Goal: Information Seeking & Learning: Learn about a topic

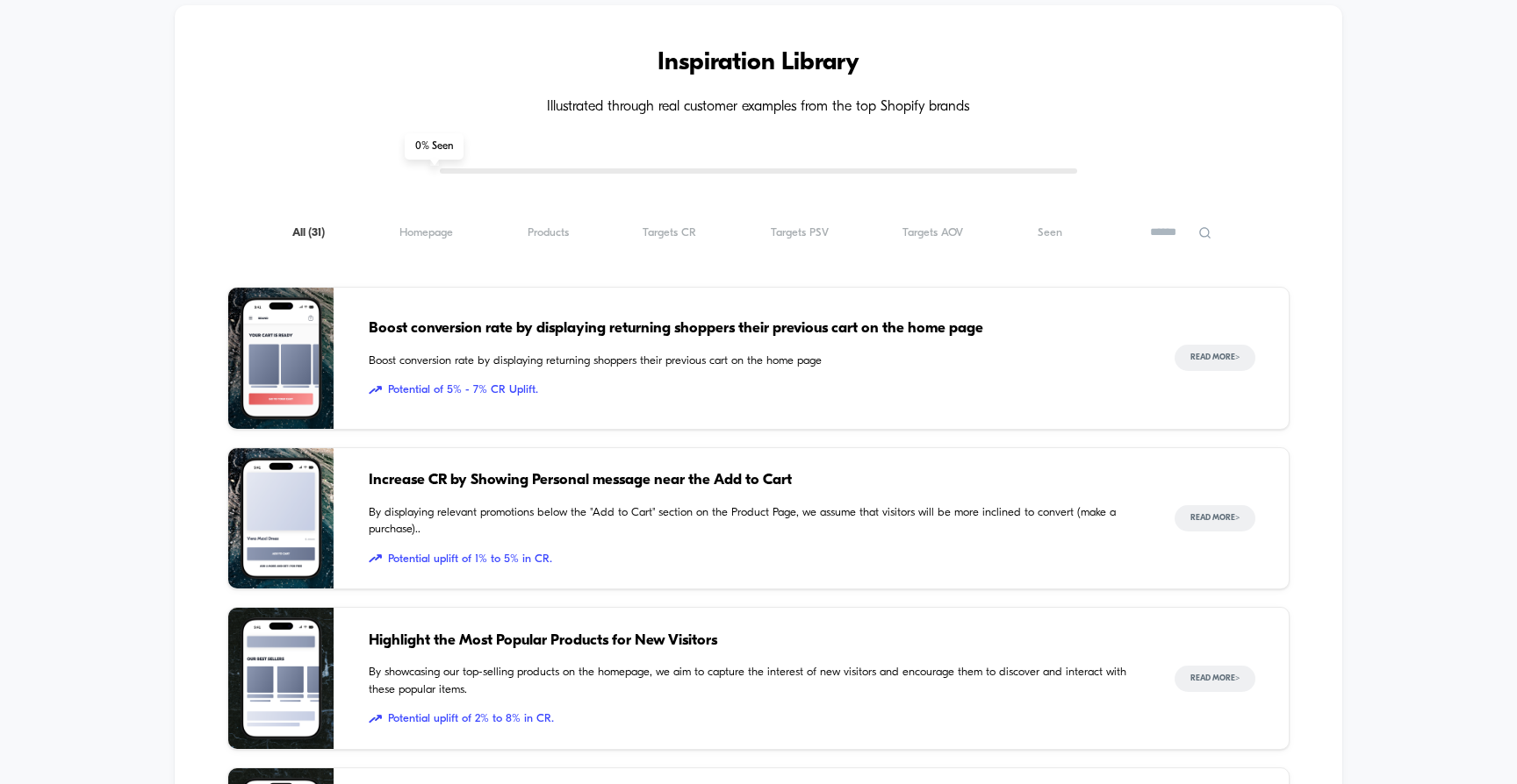
scroll to position [1568, 0]
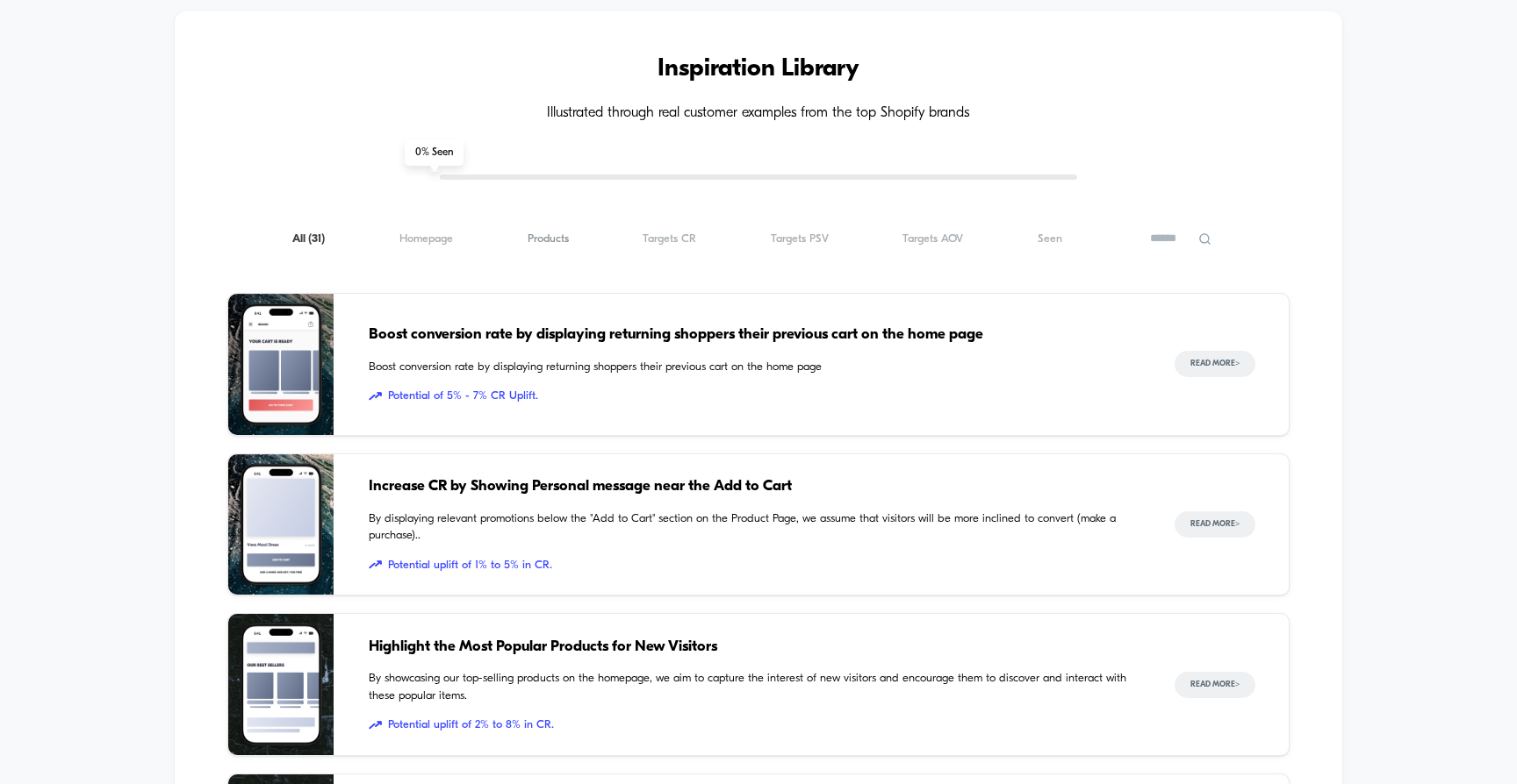
click at [563, 233] on span "Products ( 31 )" at bounding box center [548, 239] width 41 height 13
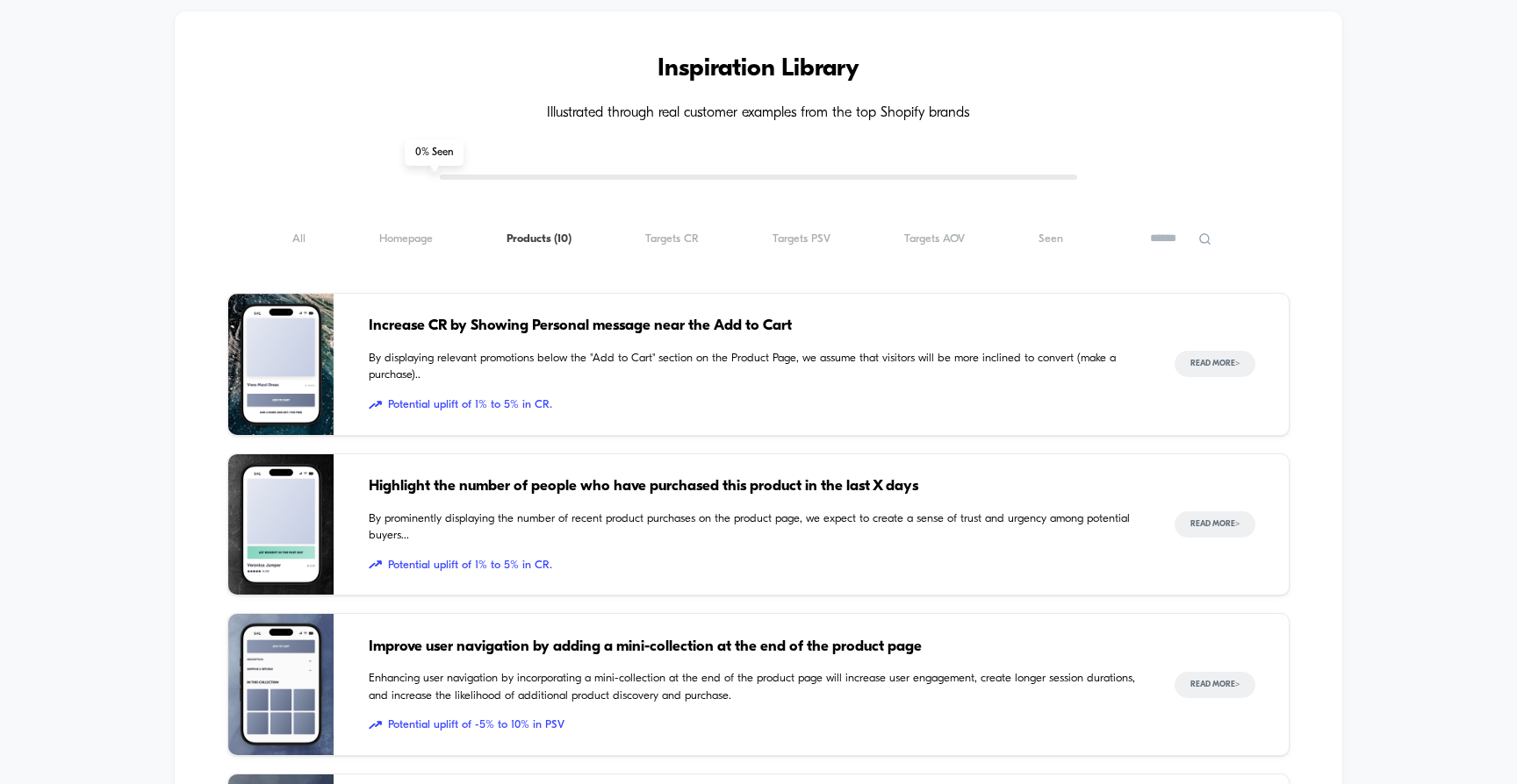
click at [1304, 345] on div "Inspiration Library Illustrated through real customer examples from the top Sho…" at bounding box center [758, 699] width 1168 height 1377
click at [1231, 351] on button "Read More >" at bounding box center [1215, 363] width 81 height 26
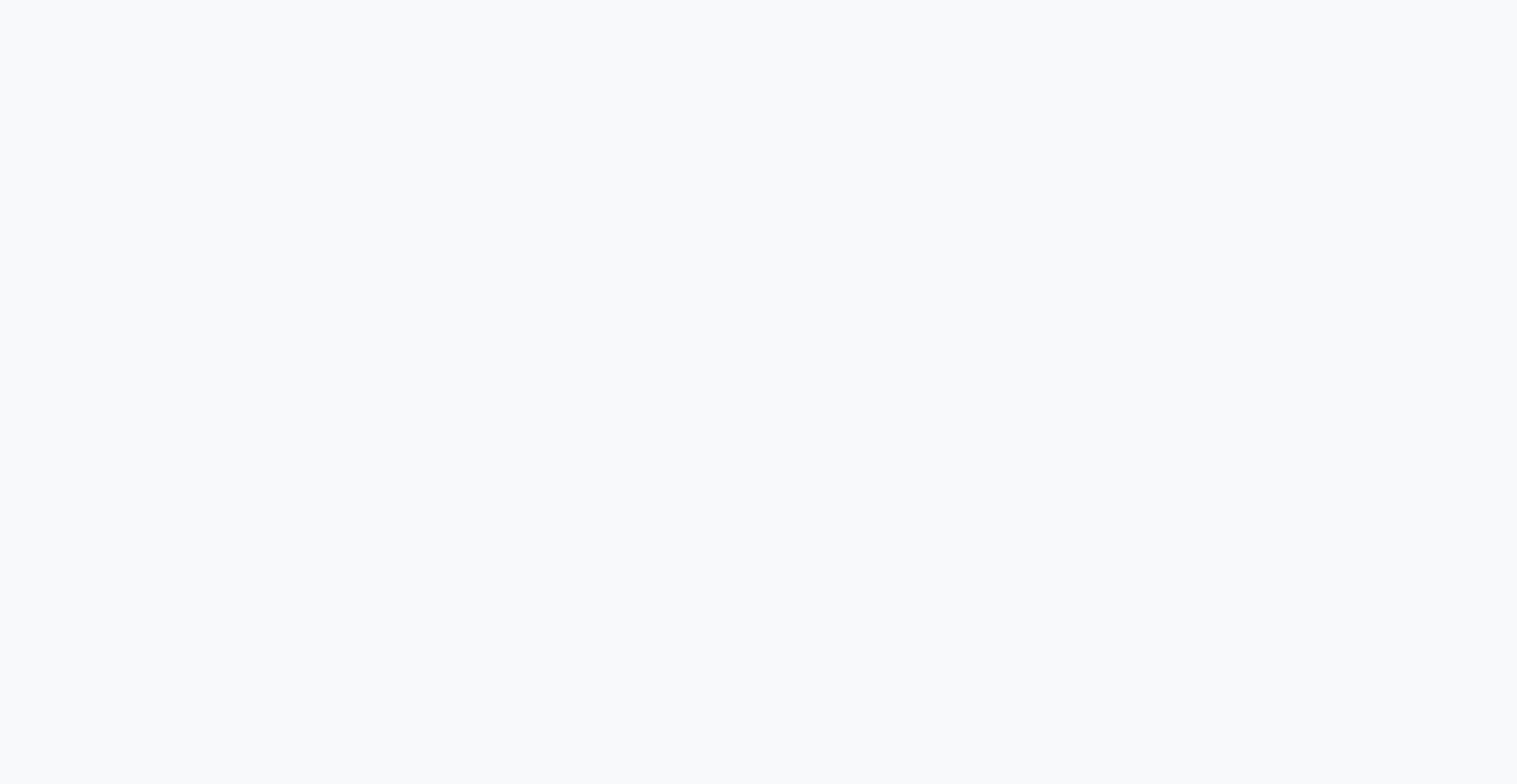
scroll to position [325, 0]
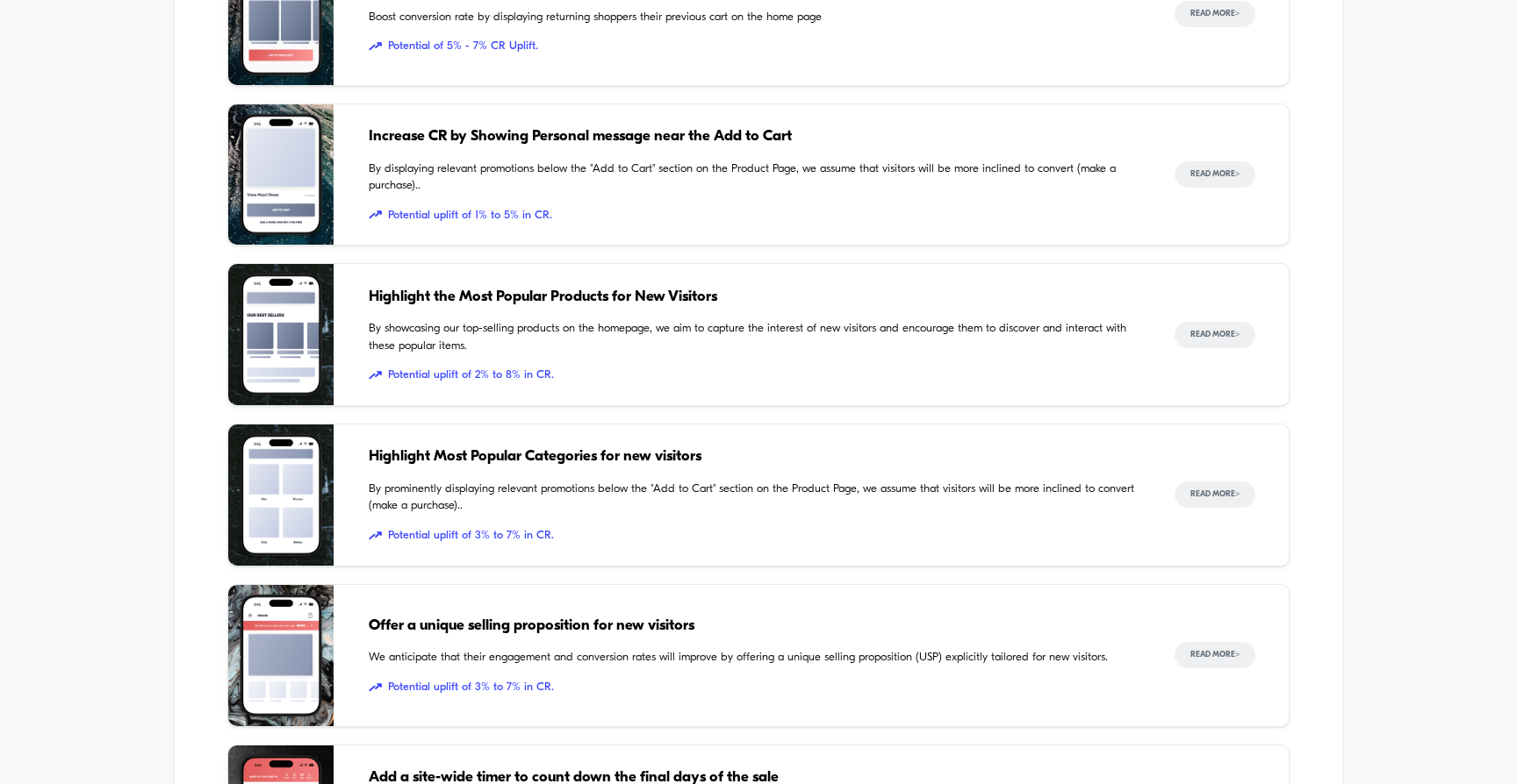
scroll to position [1580, 0]
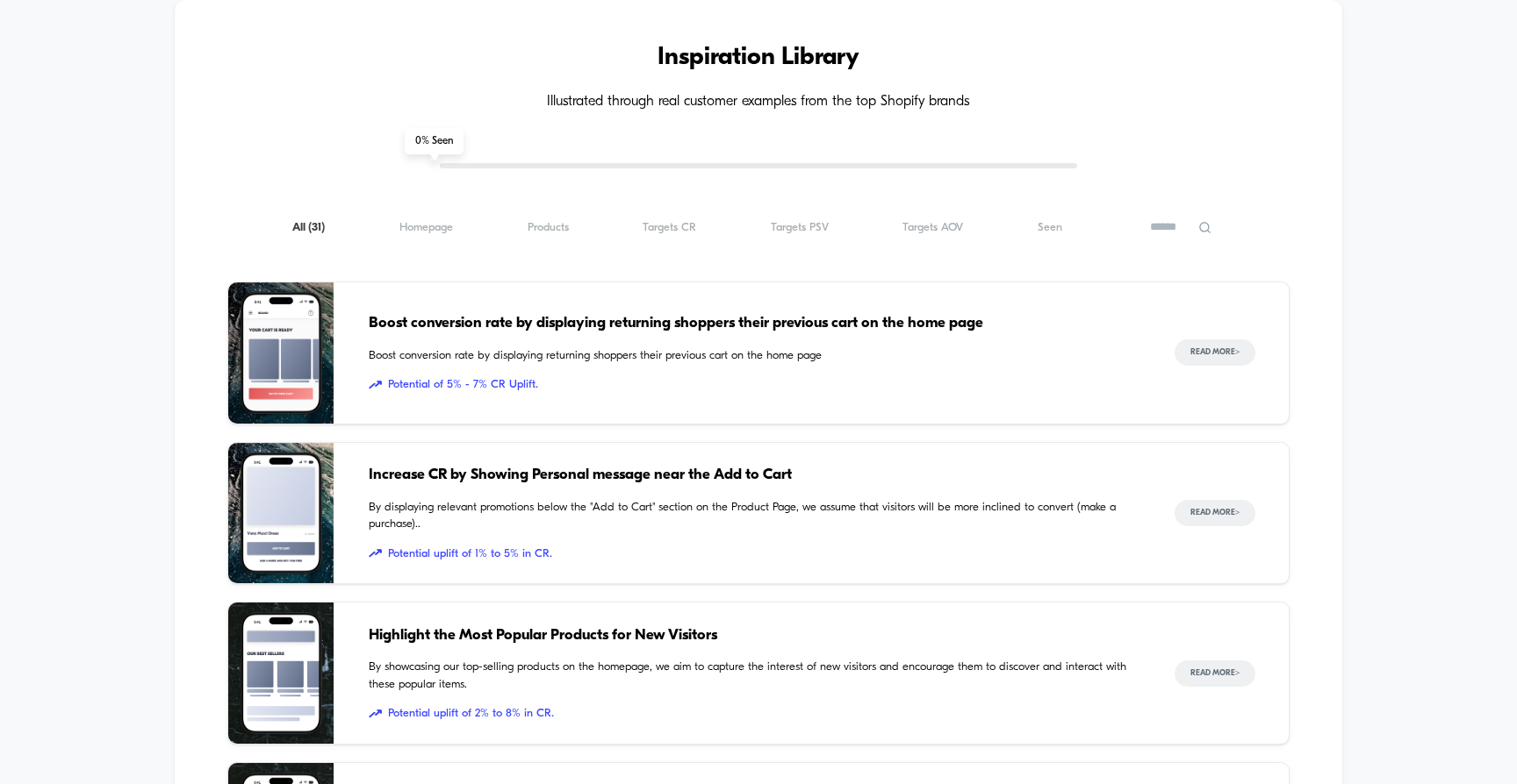
click at [575, 217] on div "All ( 31 ) Homepage ( 31 ) Products ( 31 ) Targets CR ( 31 ) Targets PSV ( 31 )…" at bounding box center [758, 228] width 1063 height 21
click at [546, 221] on span "Products ( 31 )" at bounding box center [548, 228] width 41 height 13
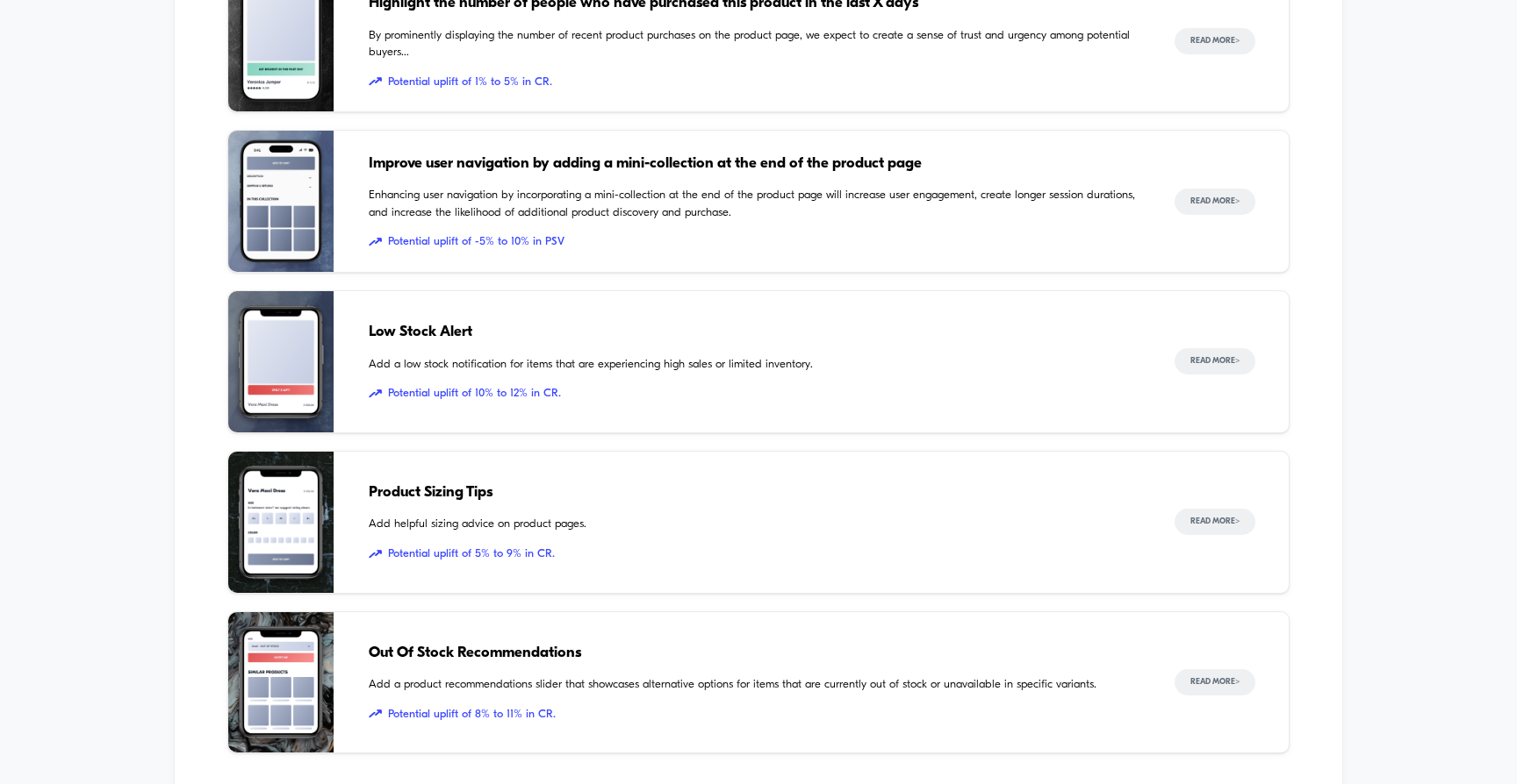
scroll to position [2076, 0]
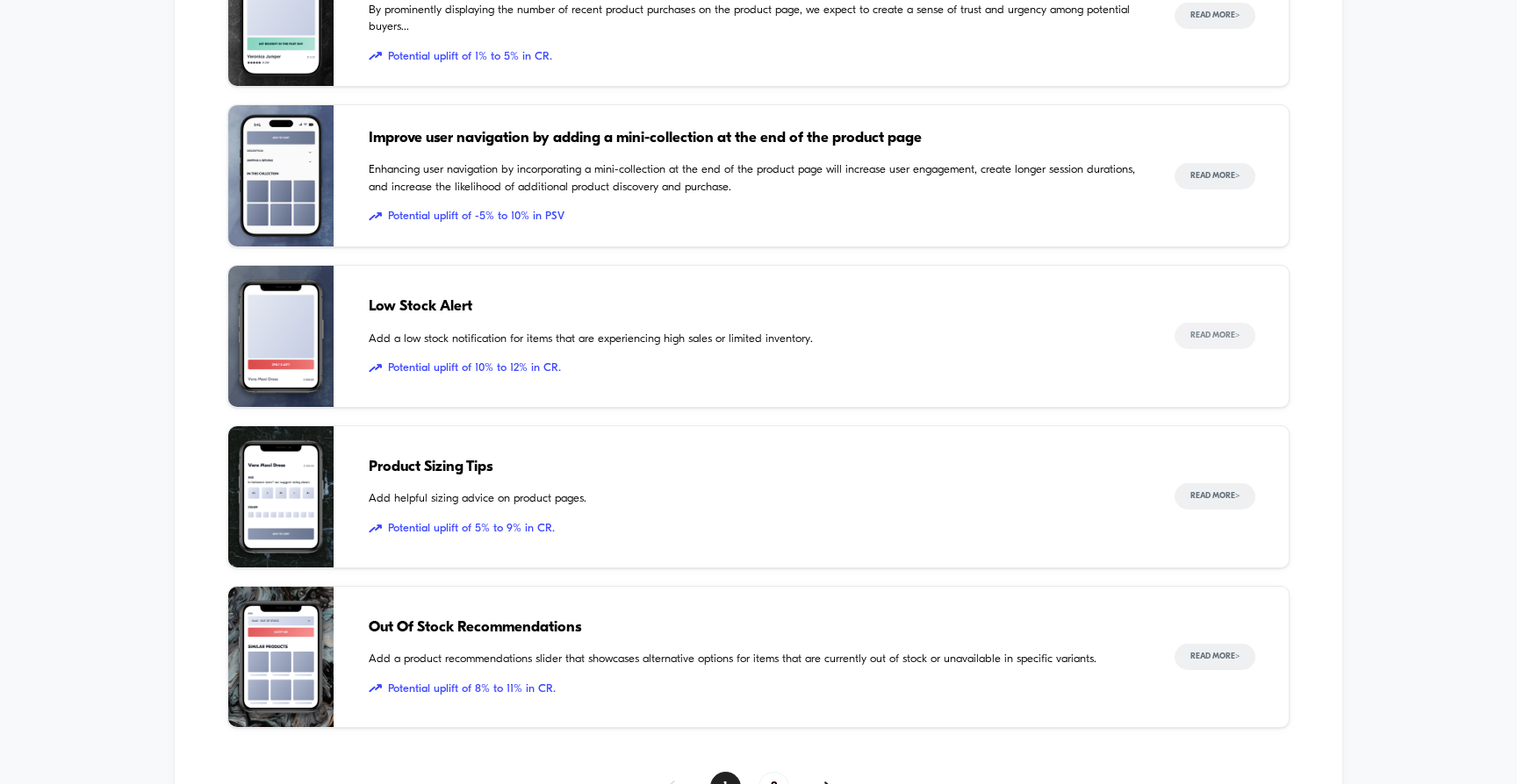
click at [1211, 328] on button "Read More >" at bounding box center [1215, 335] width 81 height 26
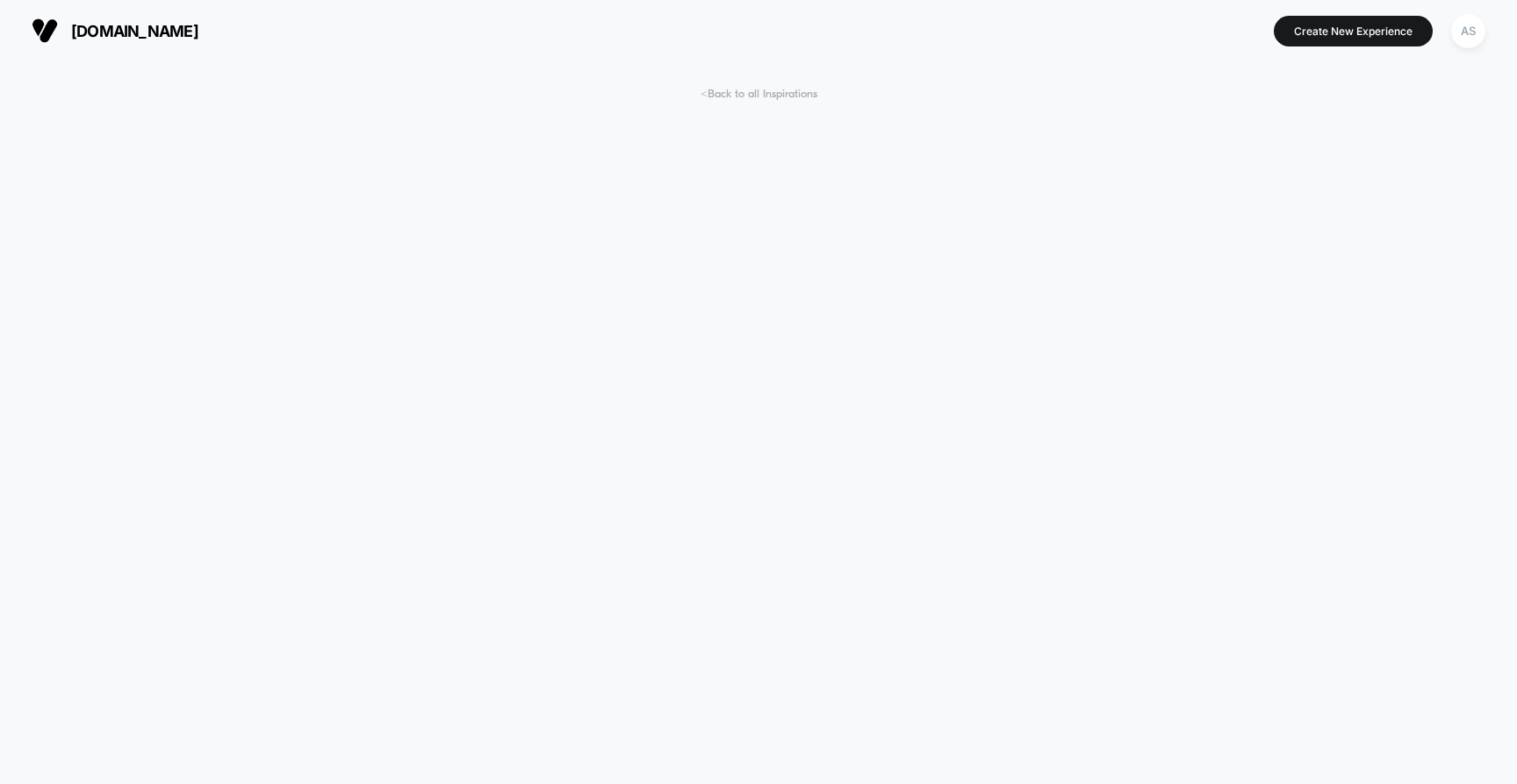
click at [771, 93] on span "< Back to all Inspirations" at bounding box center [758, 94] width 116 height 13
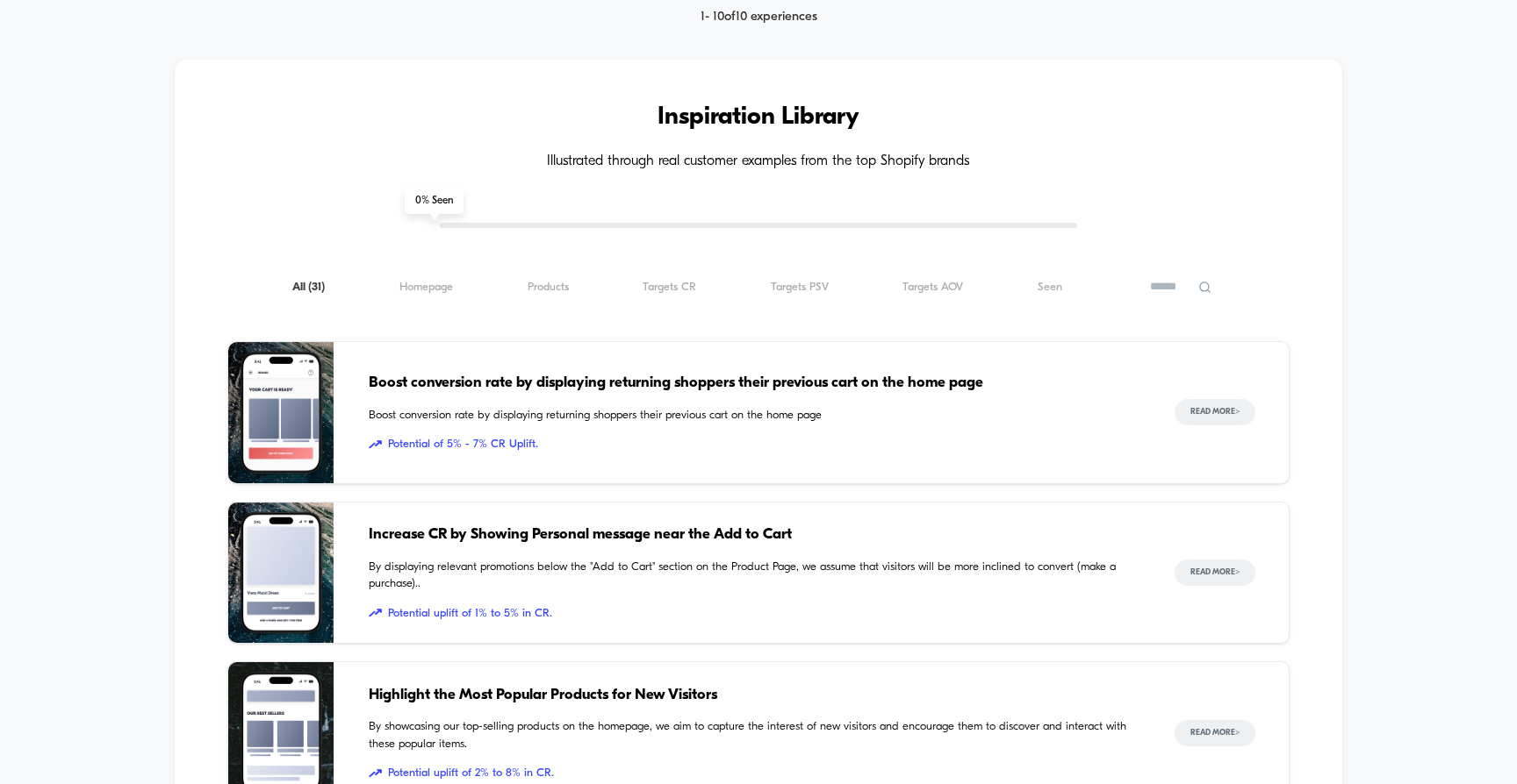
scroll to position [1563, 0]
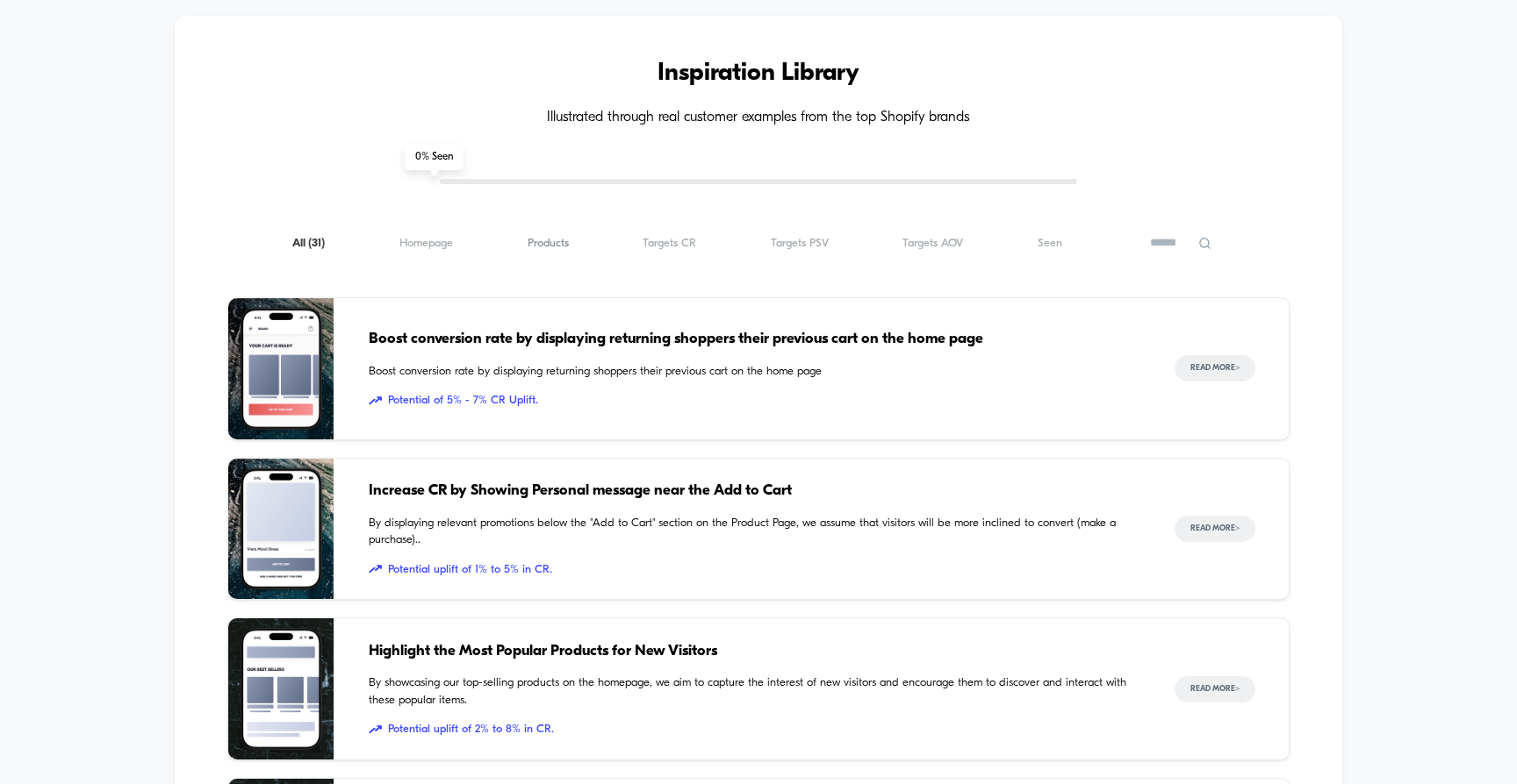
click at [565, 237] on span "Products ( 31 )" at bounding box center [548, 244] width 41 height 13
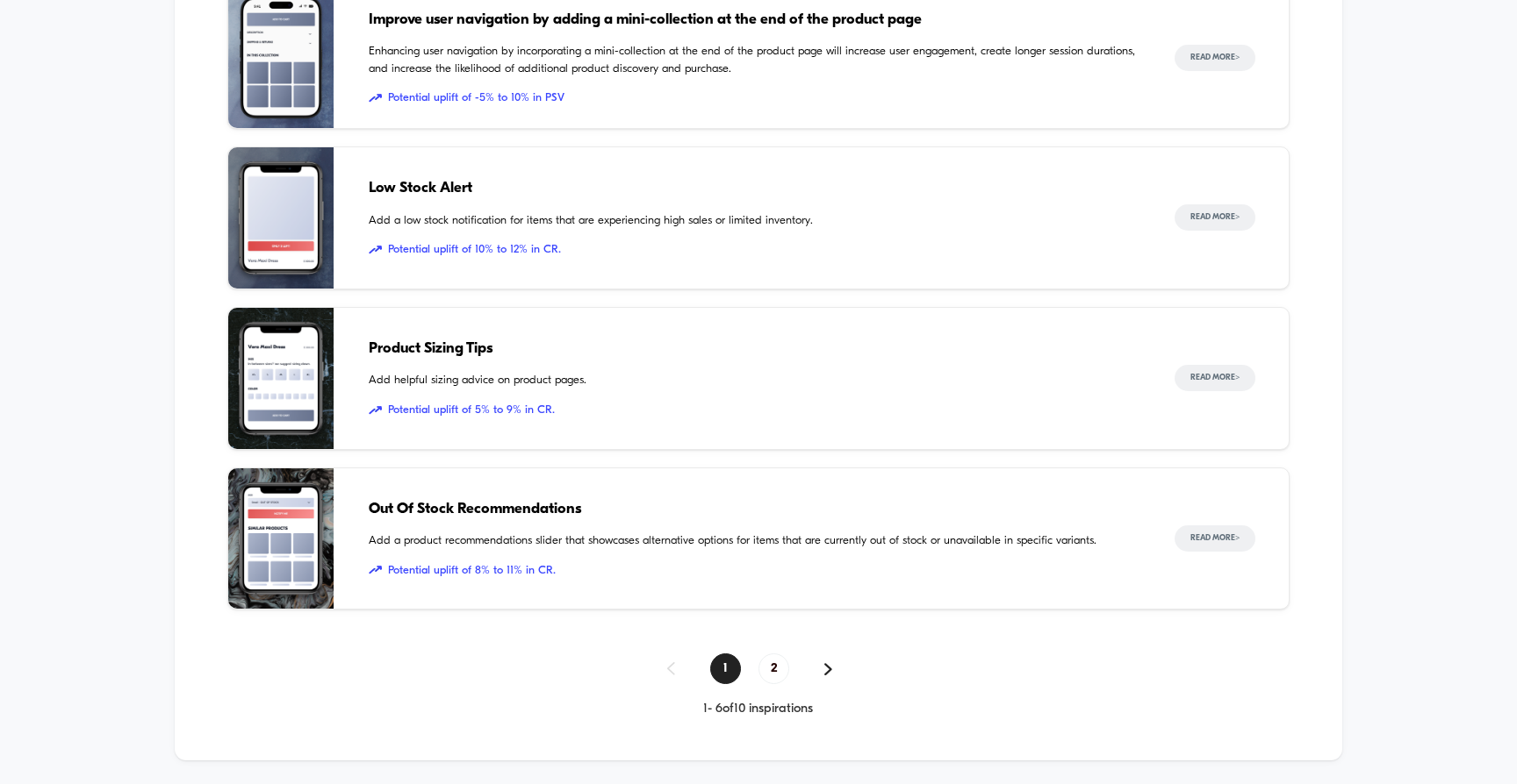
scroll to position [2192, 0]
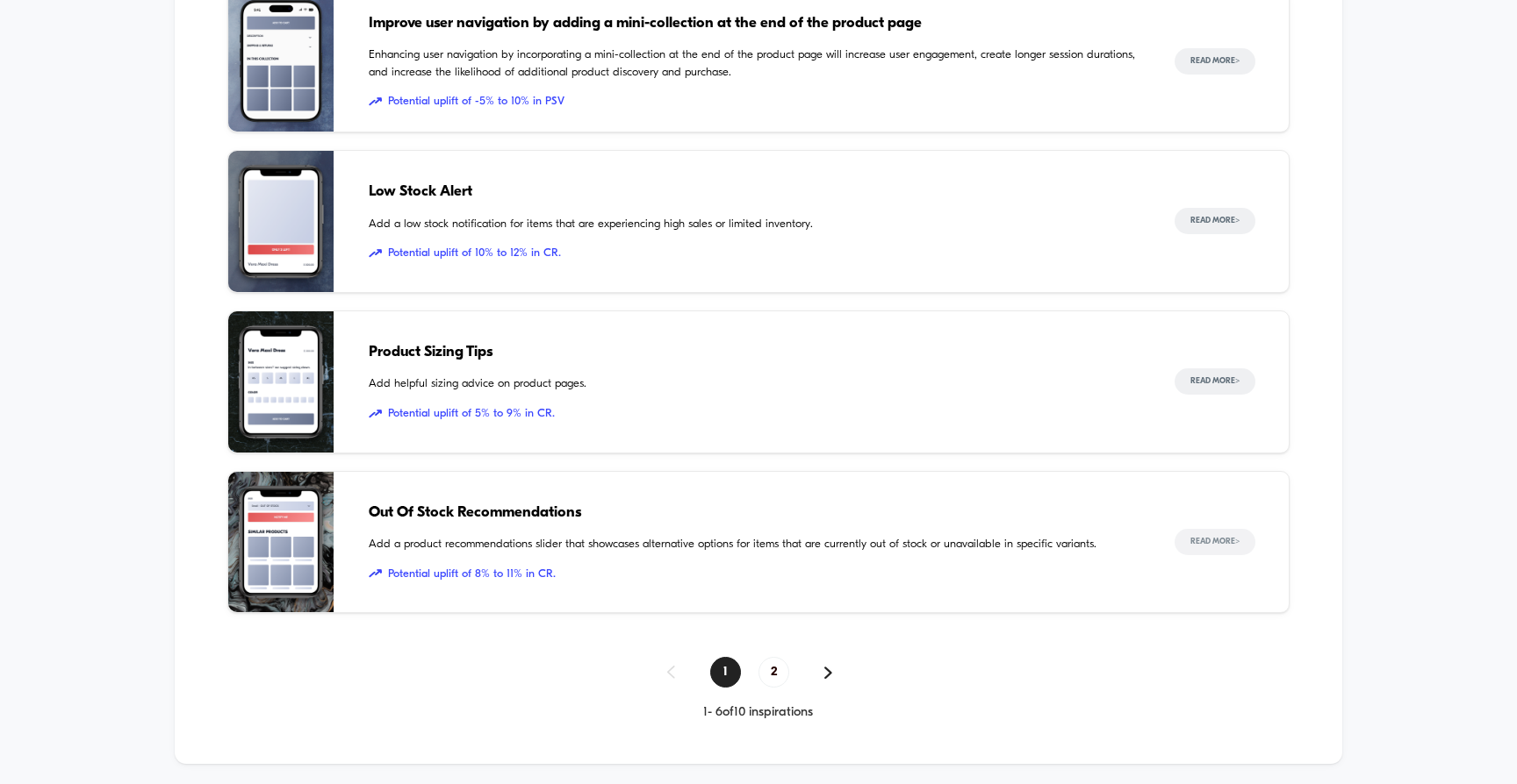
click at [1220, 529] on button "Read More >" at bounding box center [1215, 542] width 81 height 26
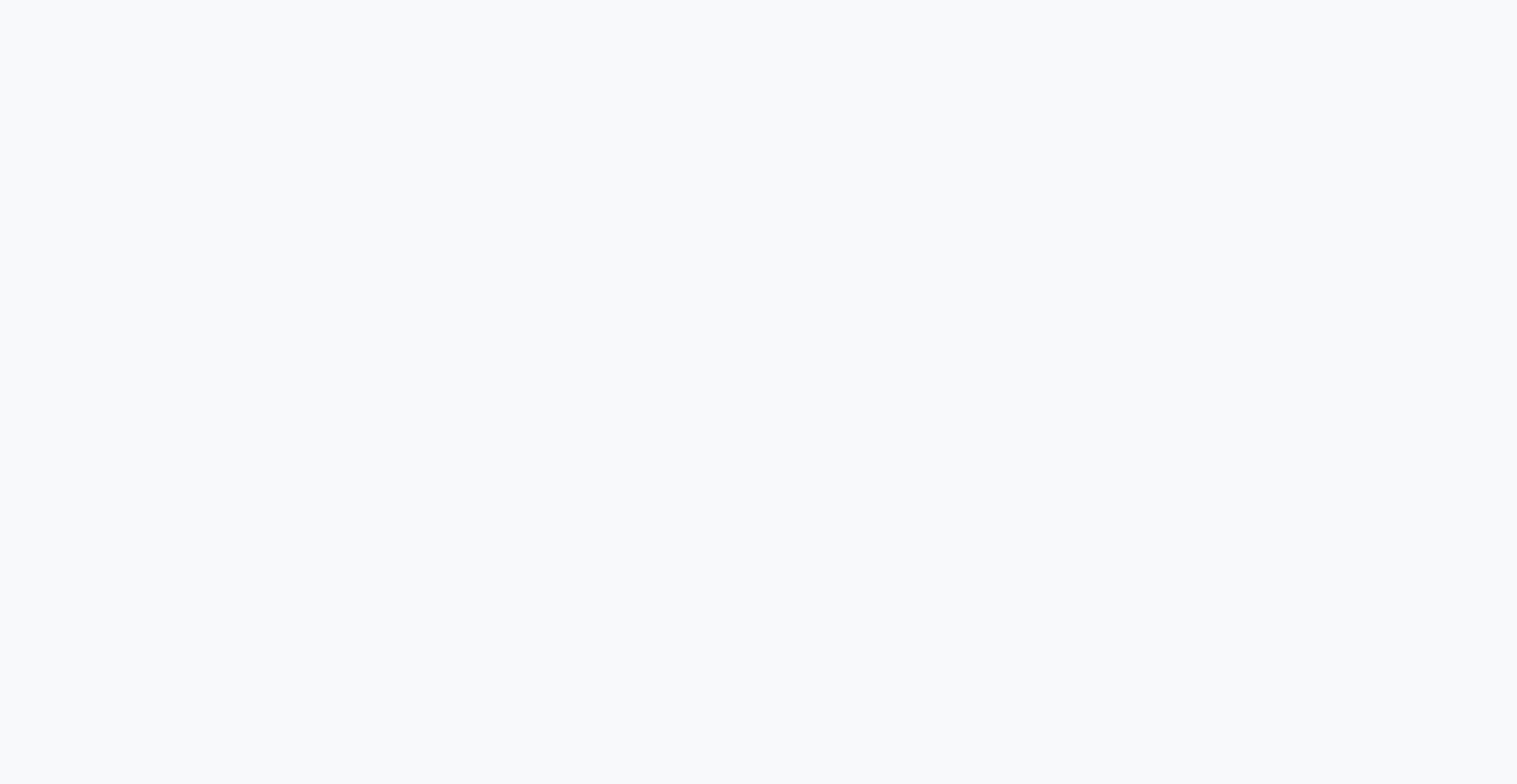
scroll to position [1975, 0]
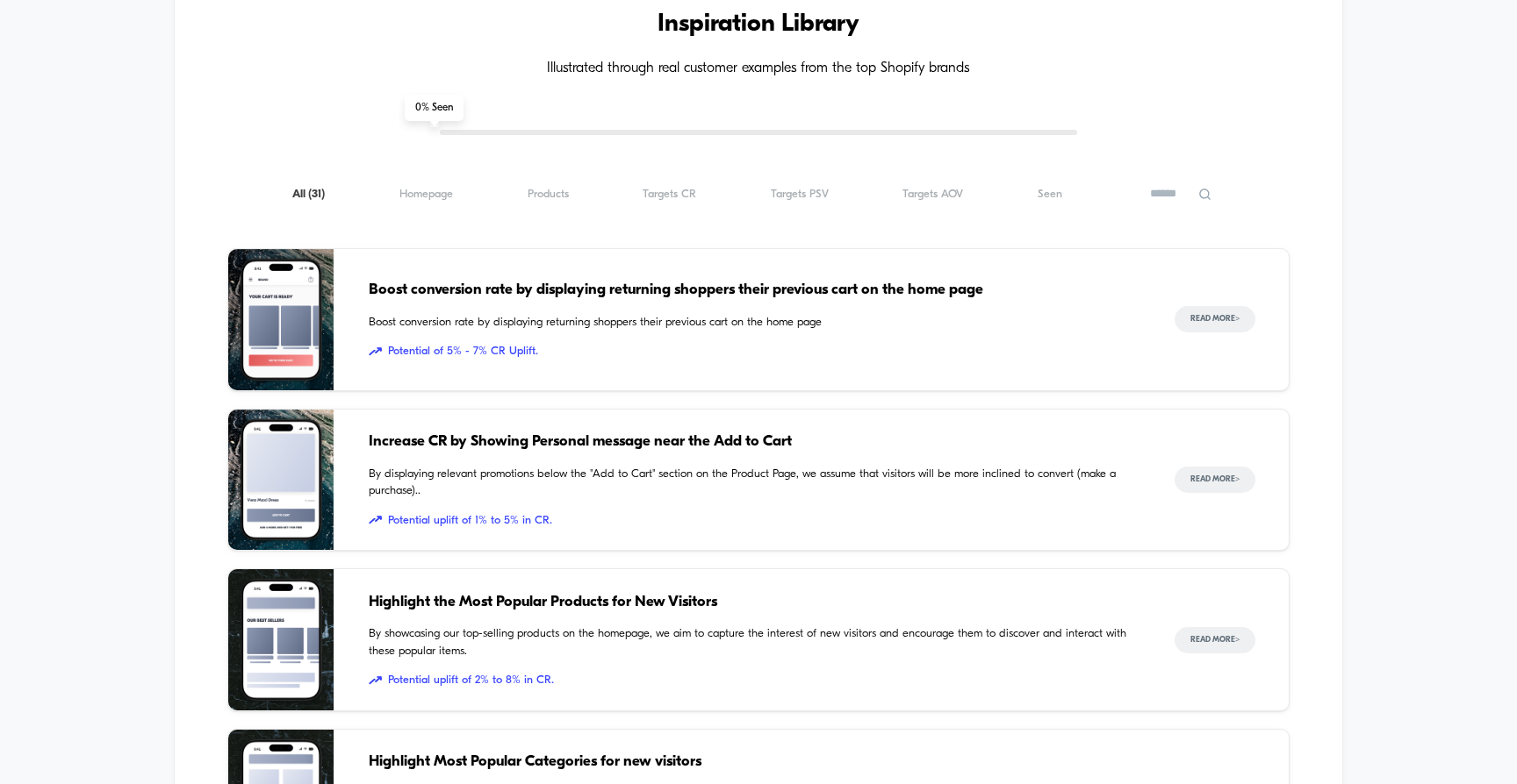
scroll to position [1607, 0]
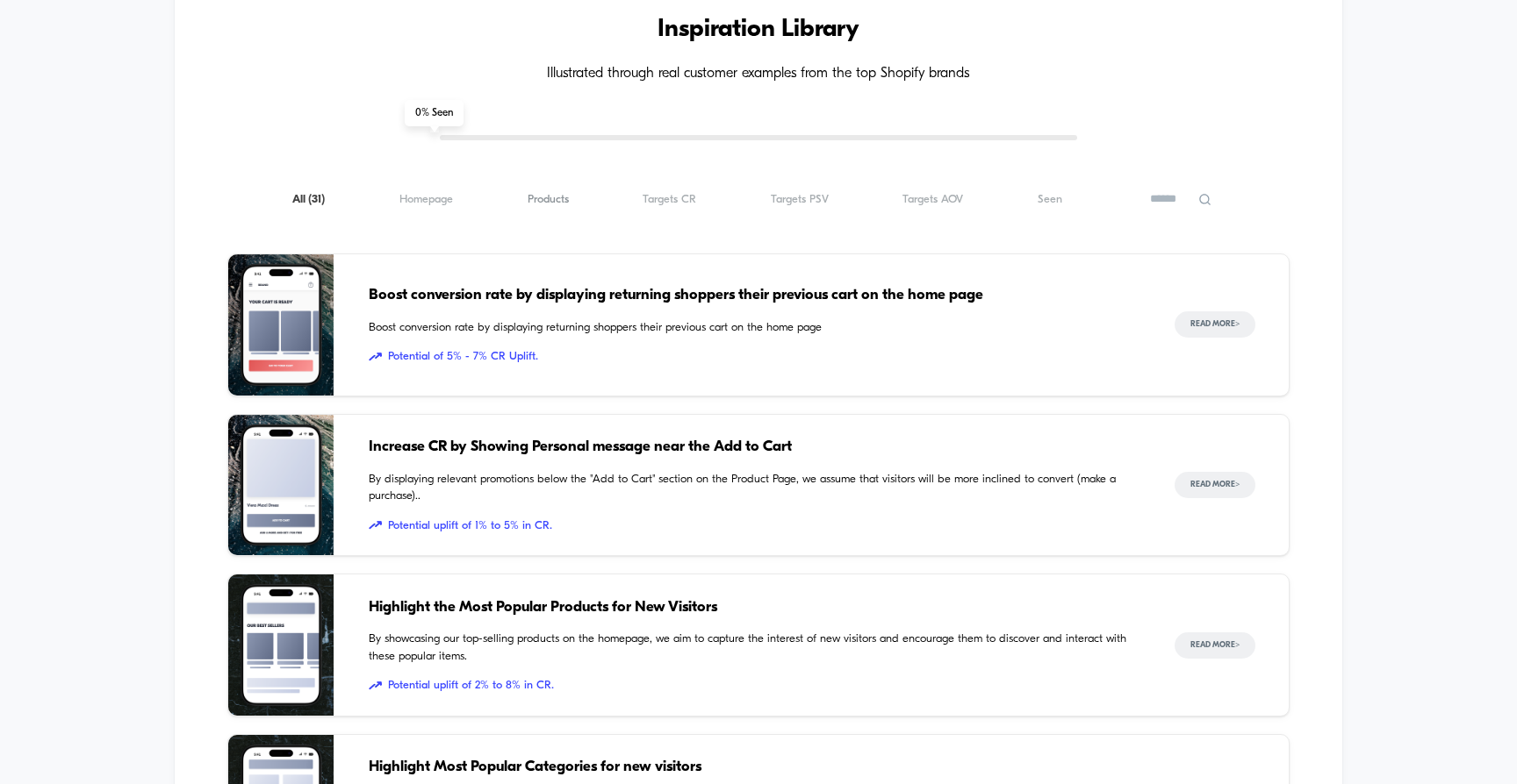
click at [556, 193] on span "Products ( 31 )" at bounding box center [548, 200] width 41 height 13
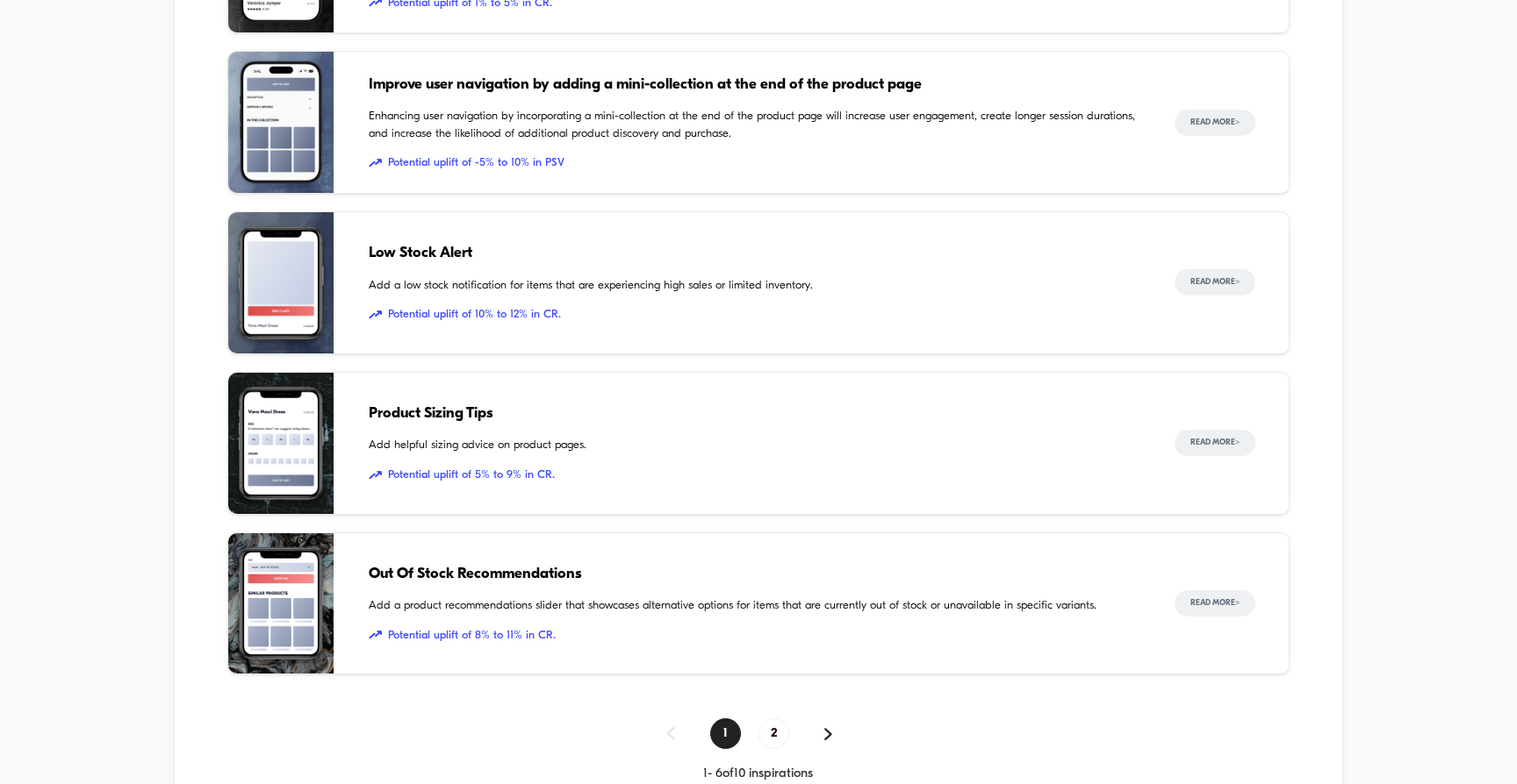
scroll to position [2236, 0]
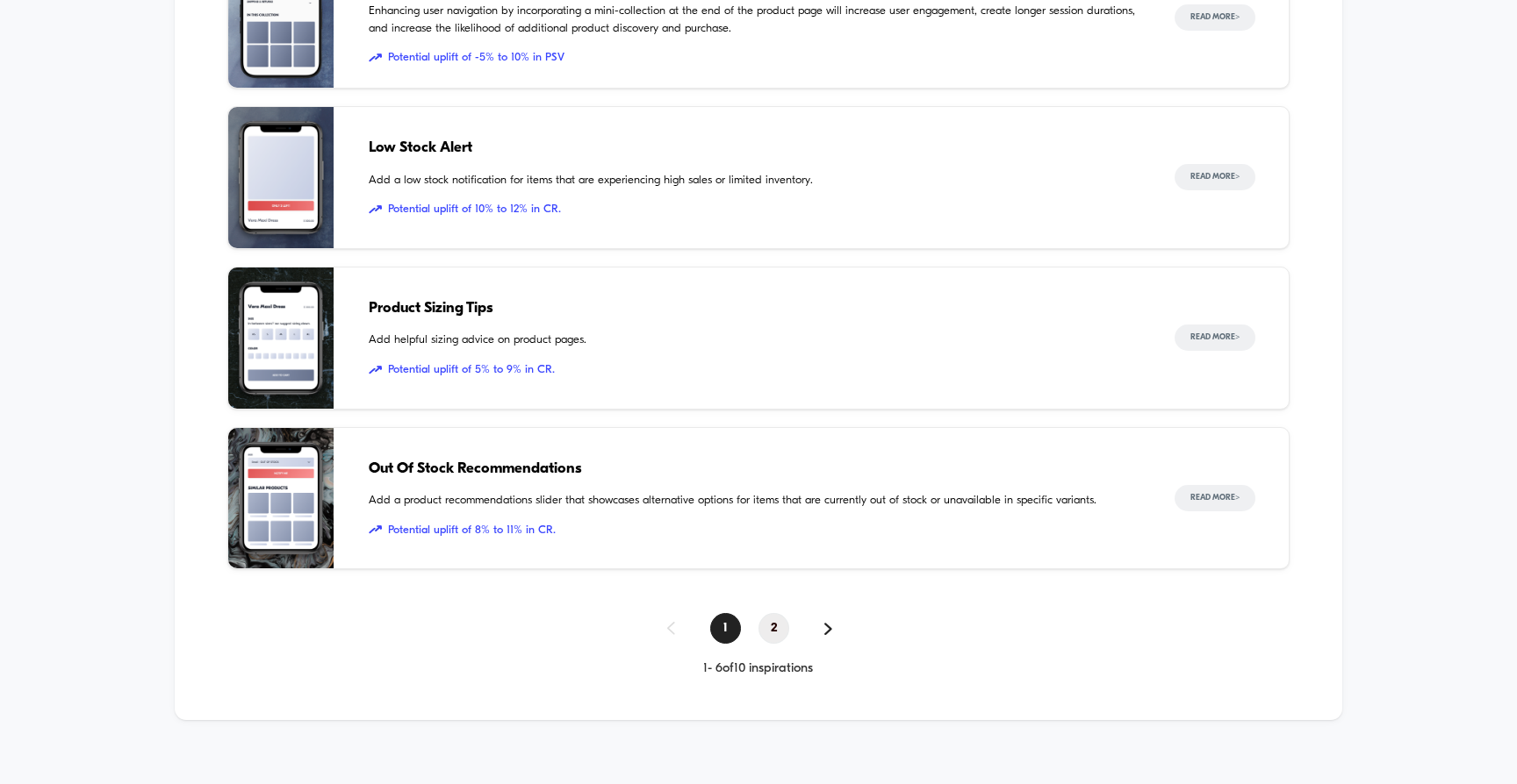
click at [765, 618] on span "2" at bounding box center [774, 628] width 31 height 31
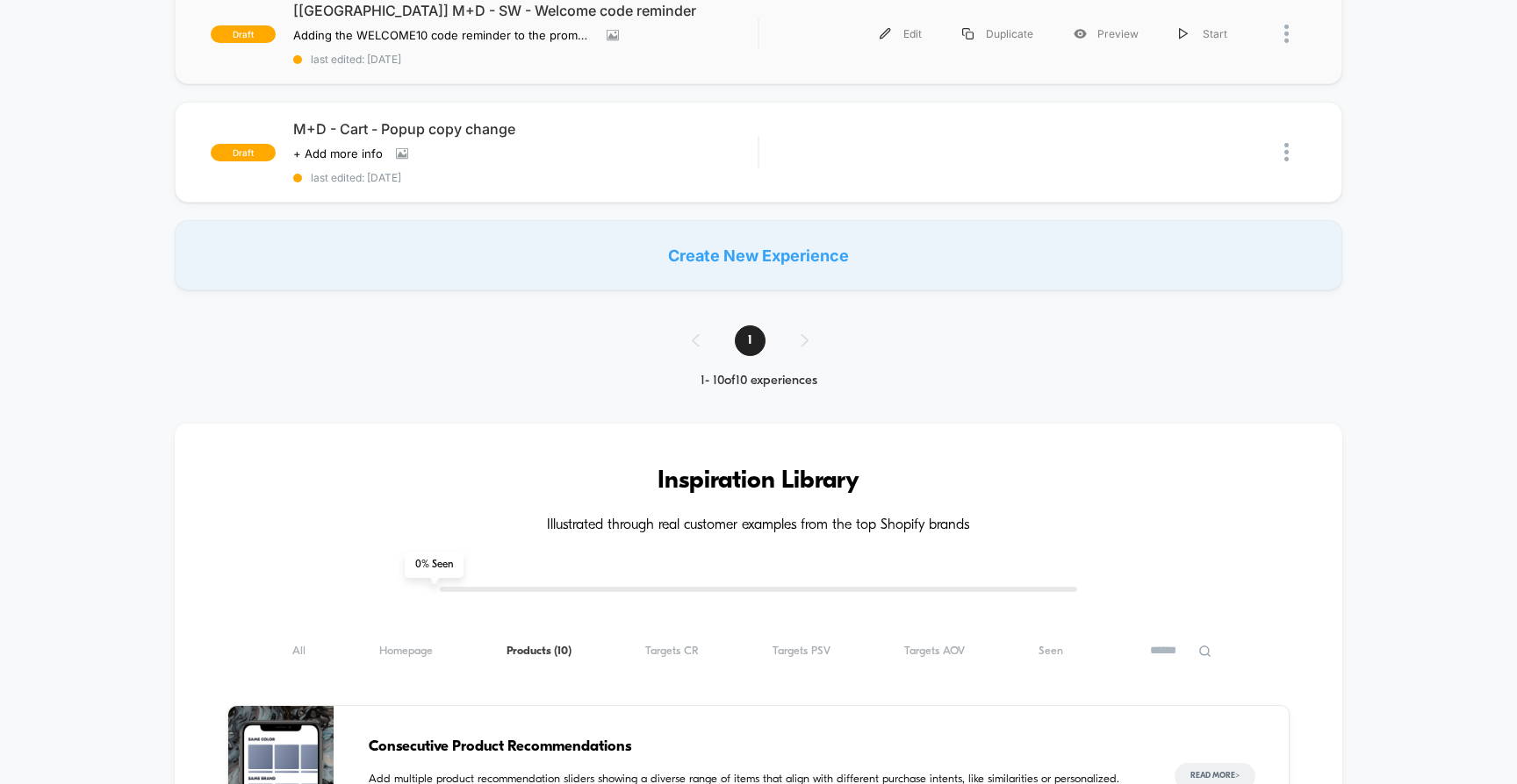
scroll to position [1246, 0]
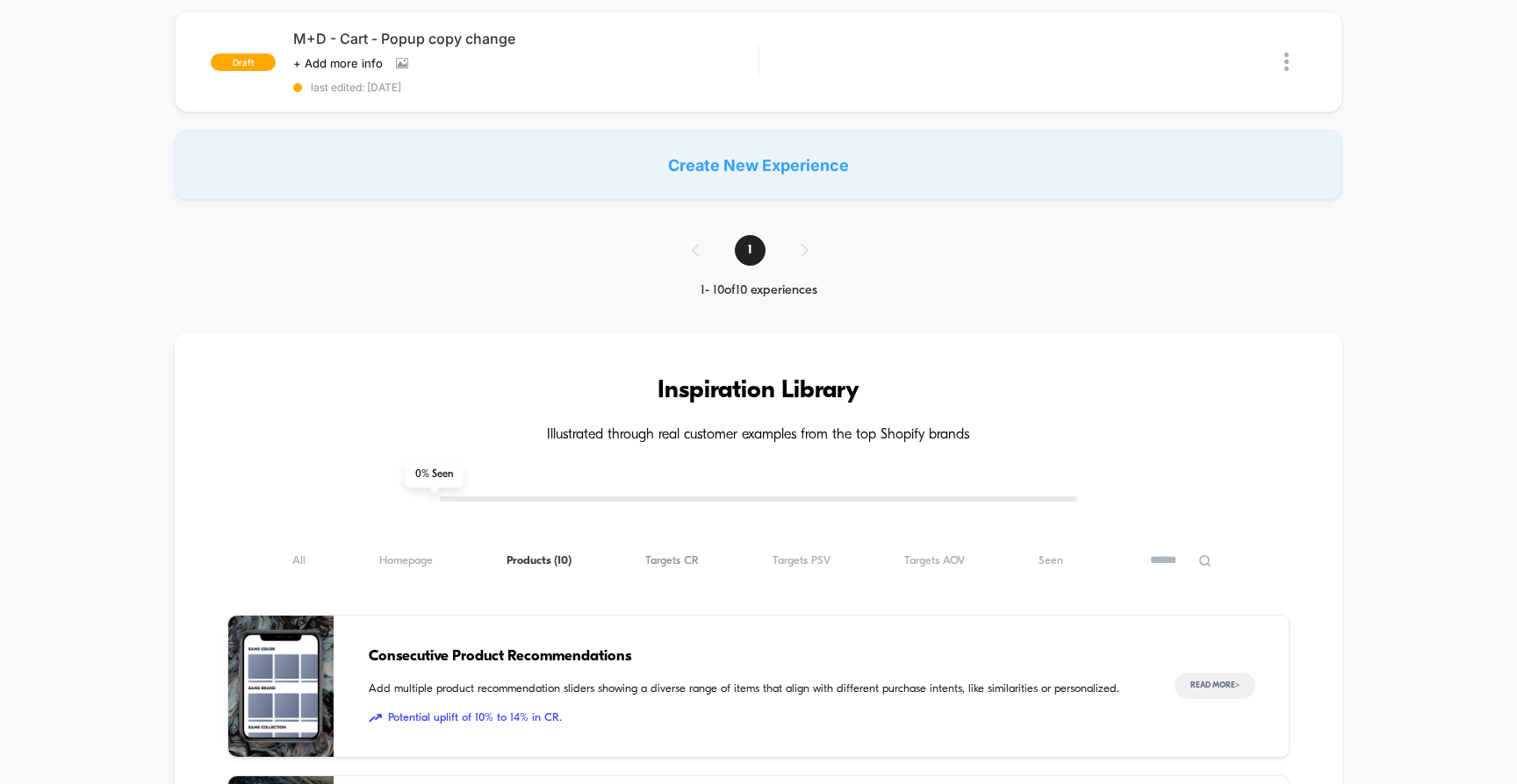
click at [695, 554] on span "Targets CR ( 10 )" at bounding box center [672, 561] width 54 height 13
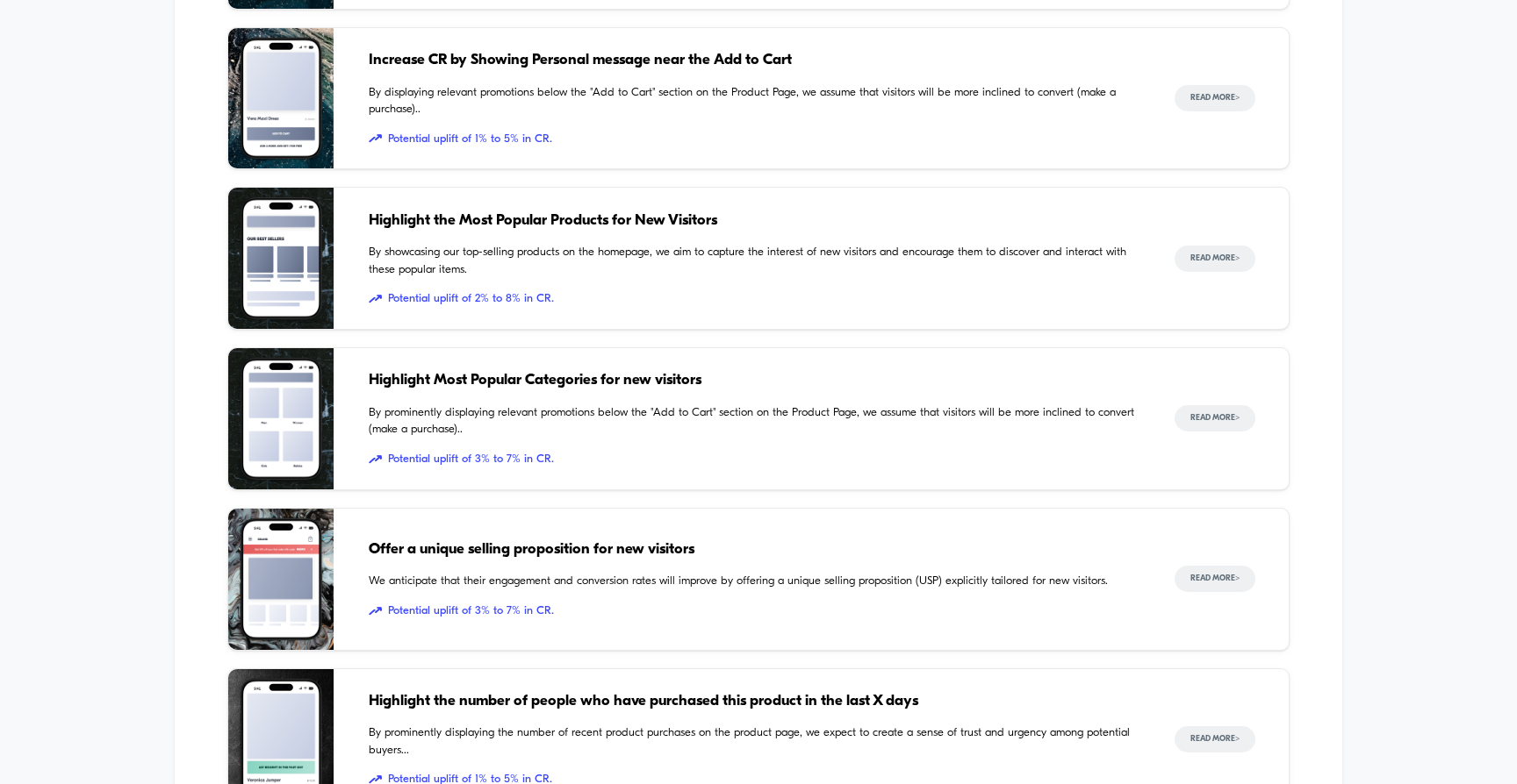
scroll to position [2236, 0]
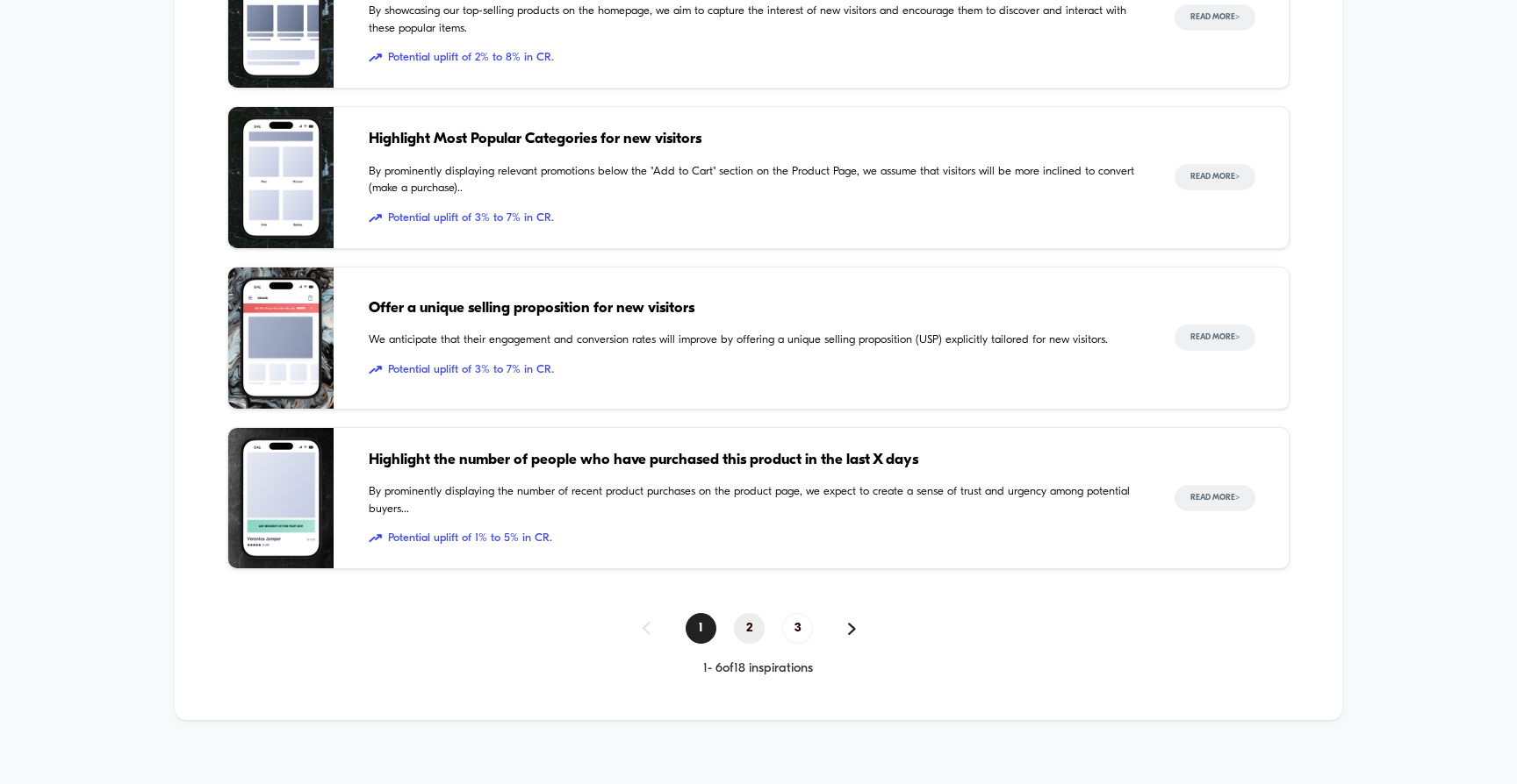
click at [747, 617] on span "2" at bounding box center [749, 628] width 31 height 31
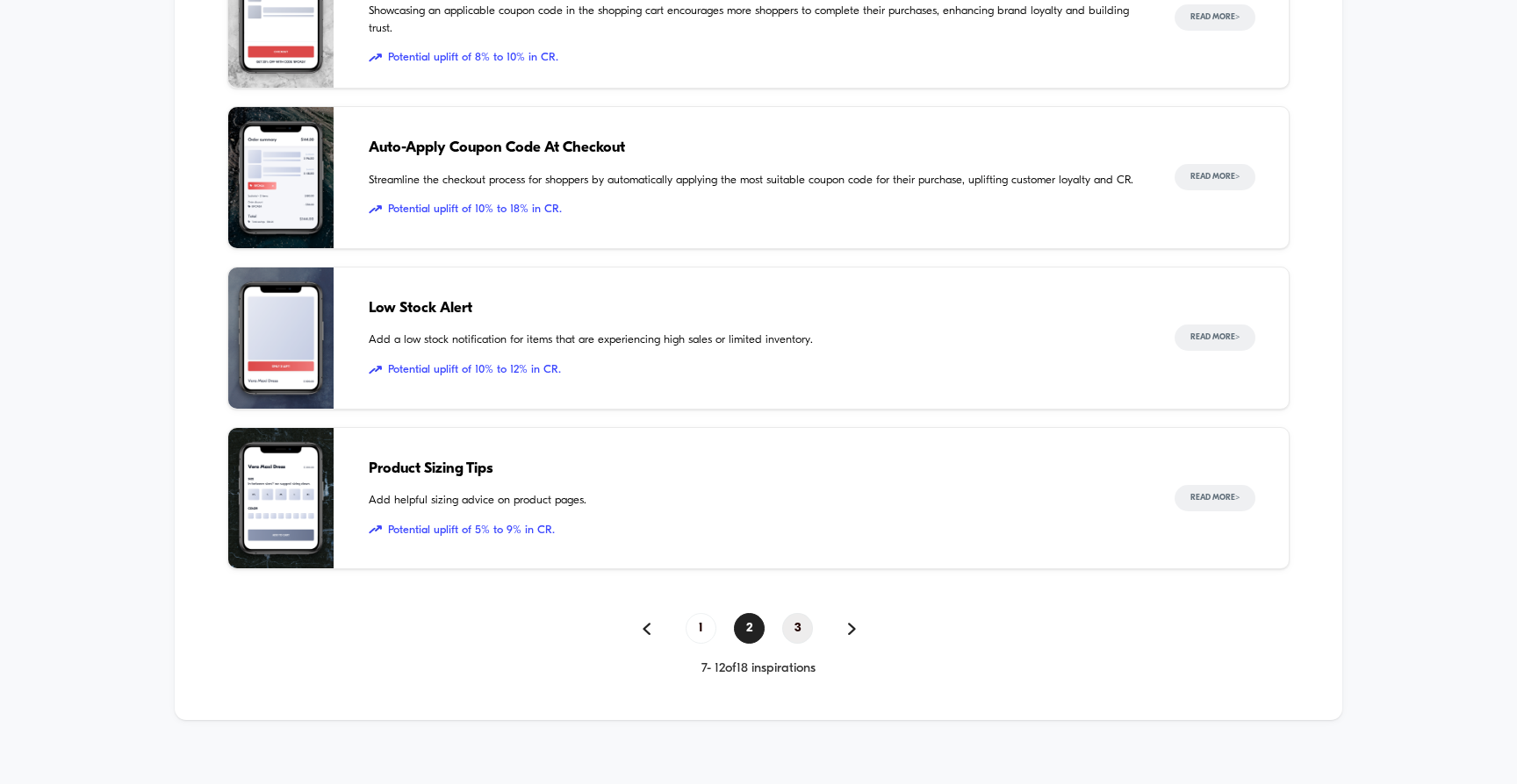
click at [799, 613] on span "3" at bounding box center [798, 628] width 31 height 31
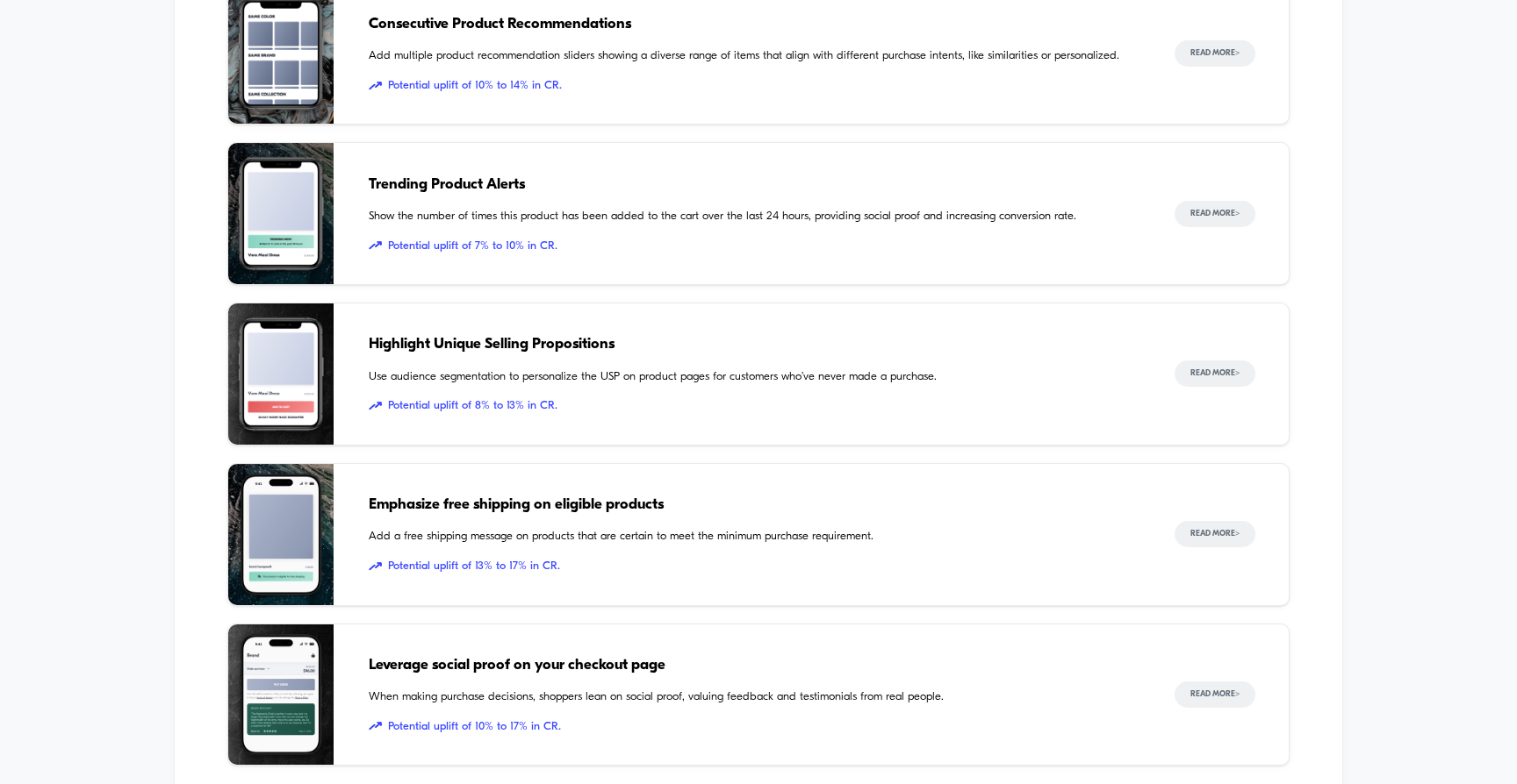
scroll to position [2027, 0]
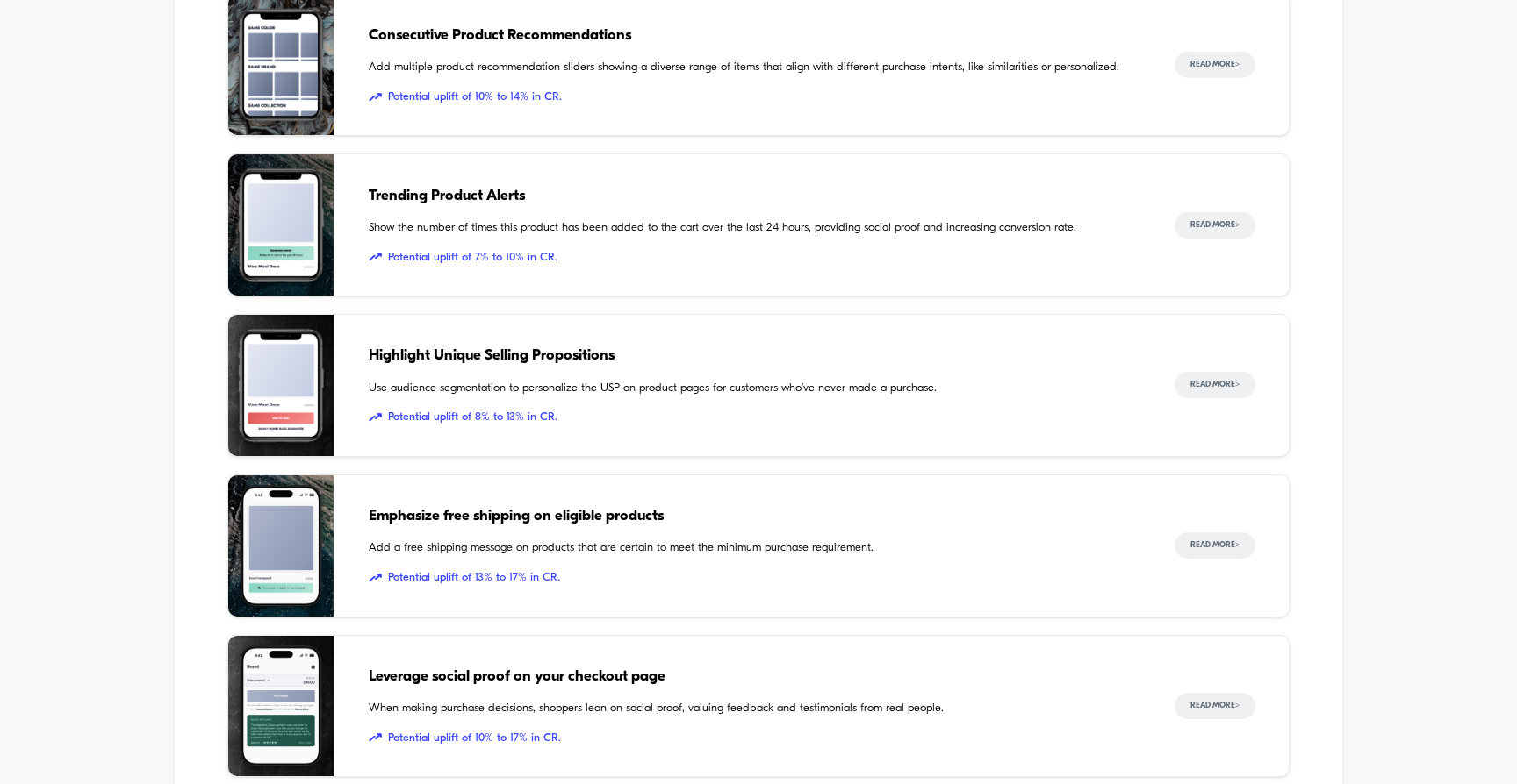
click at [520, 666] on span "Leverage social proof on your checkout page" at bounding box center [755, 677] width 772 height 23
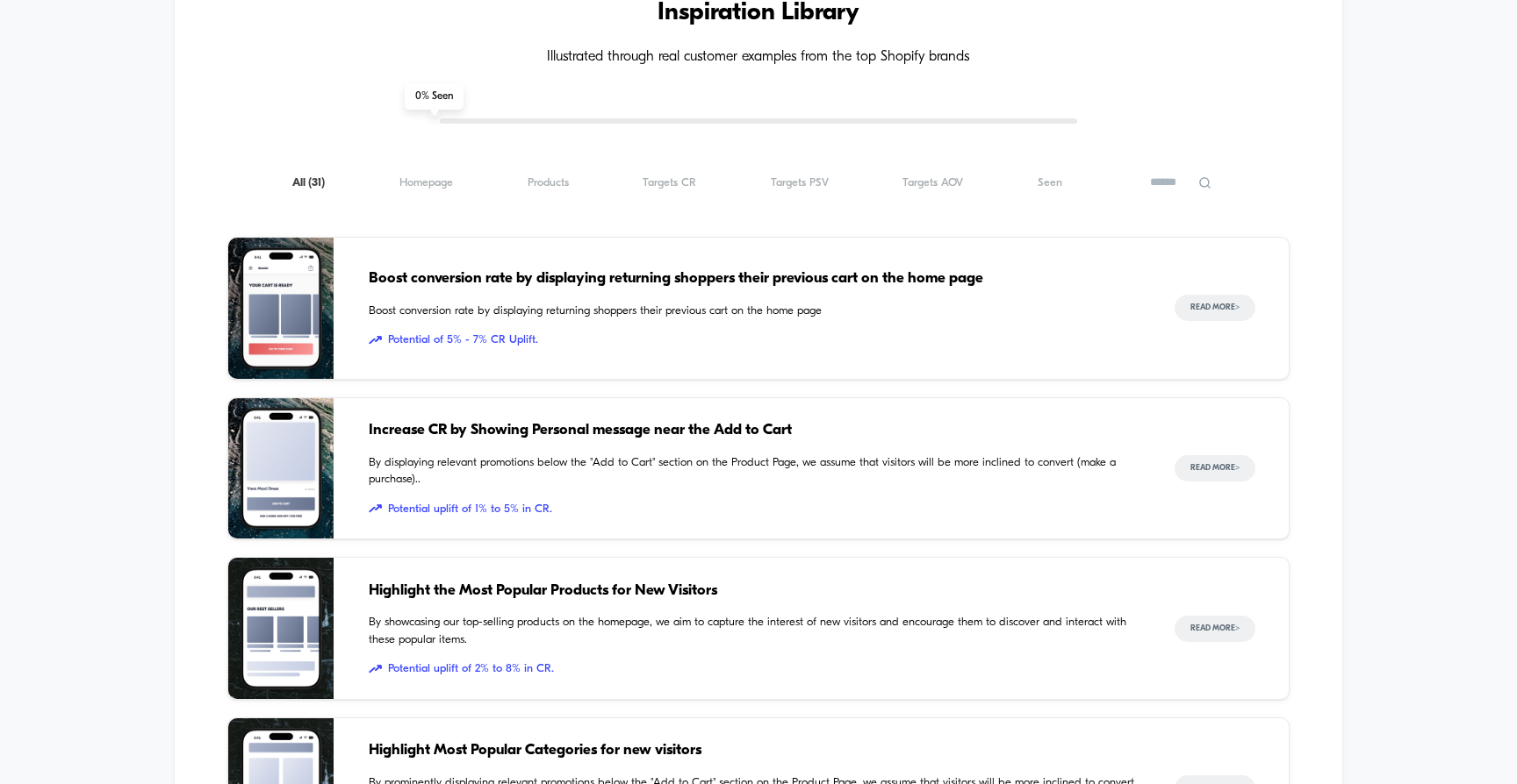
scroll to position [1621, 0]
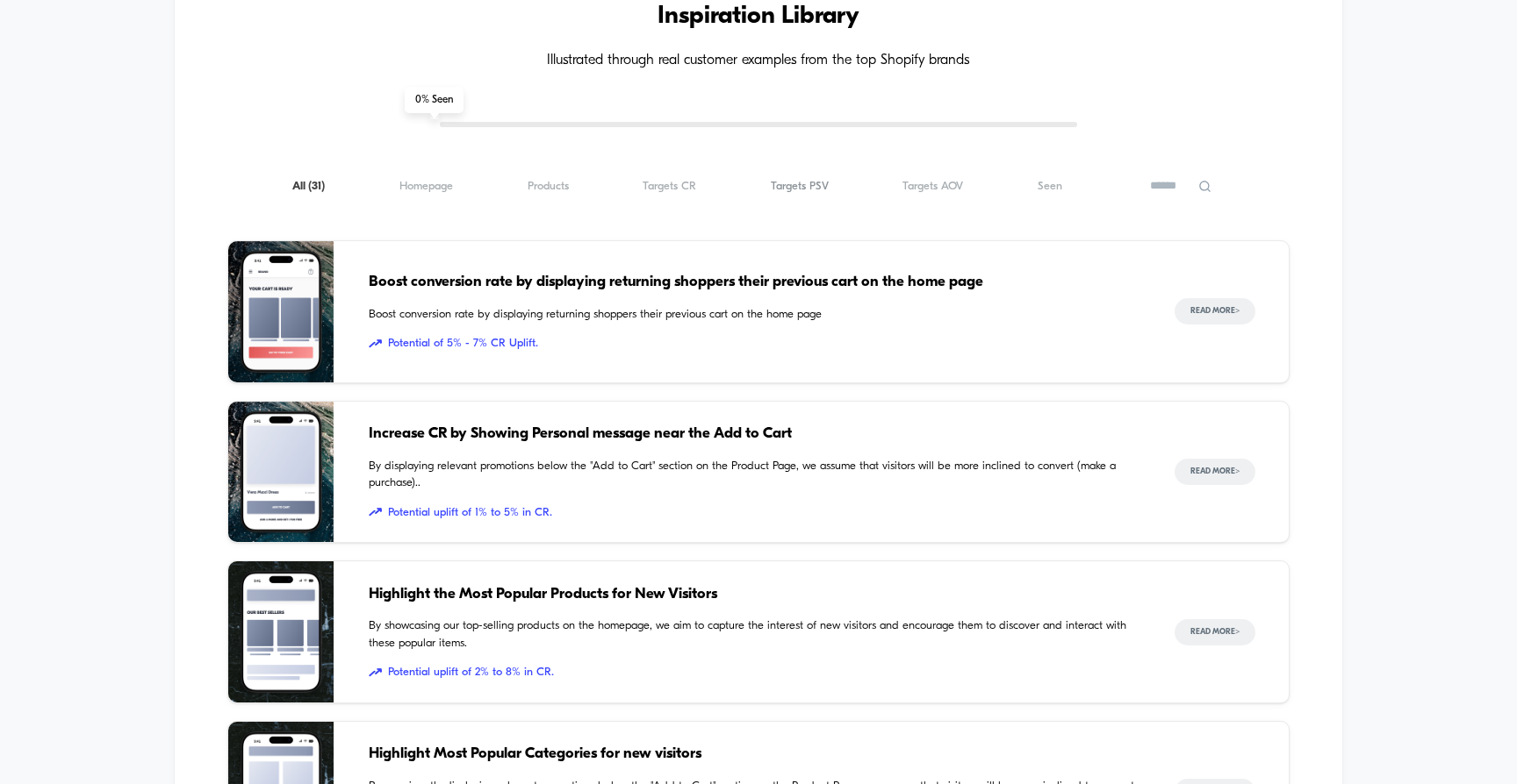
click at [811, 180] on span "Targets PSV ( 31 )" at bounding box center [800, 186] width 58 height 13
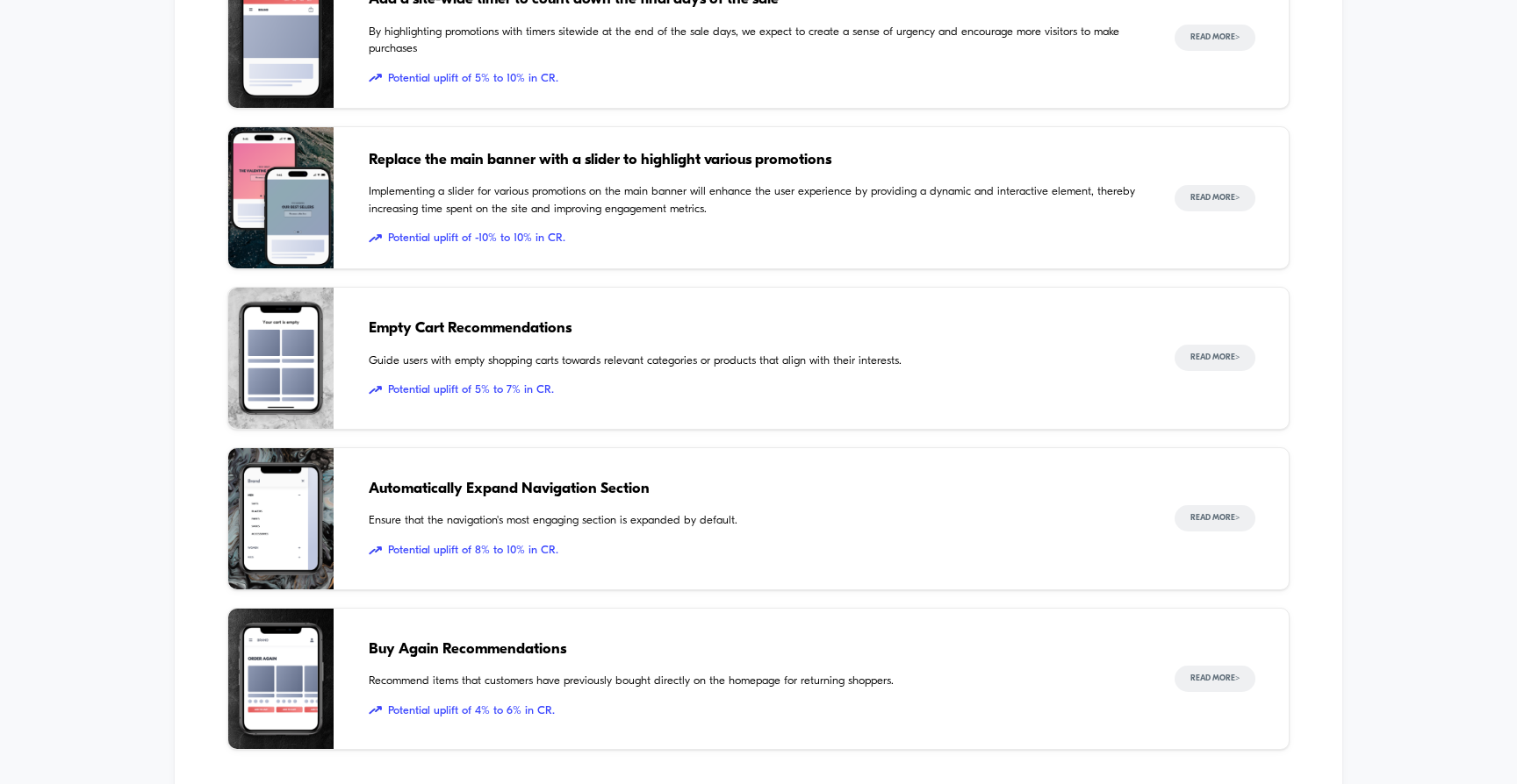
scroll to position [2236, 0]
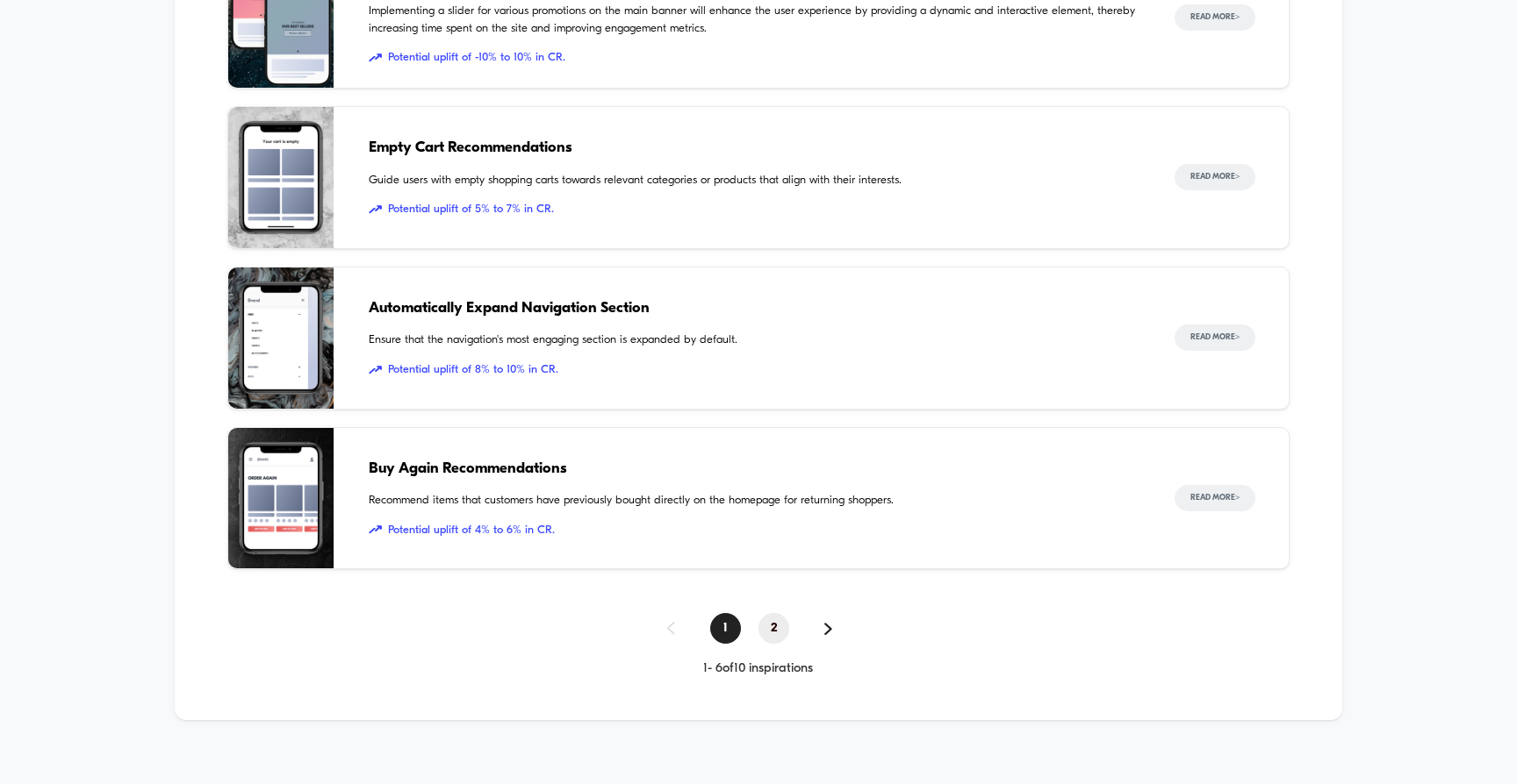
click at [773, 617] on span "2" at bounding box center [774, 628] width 31 height 31
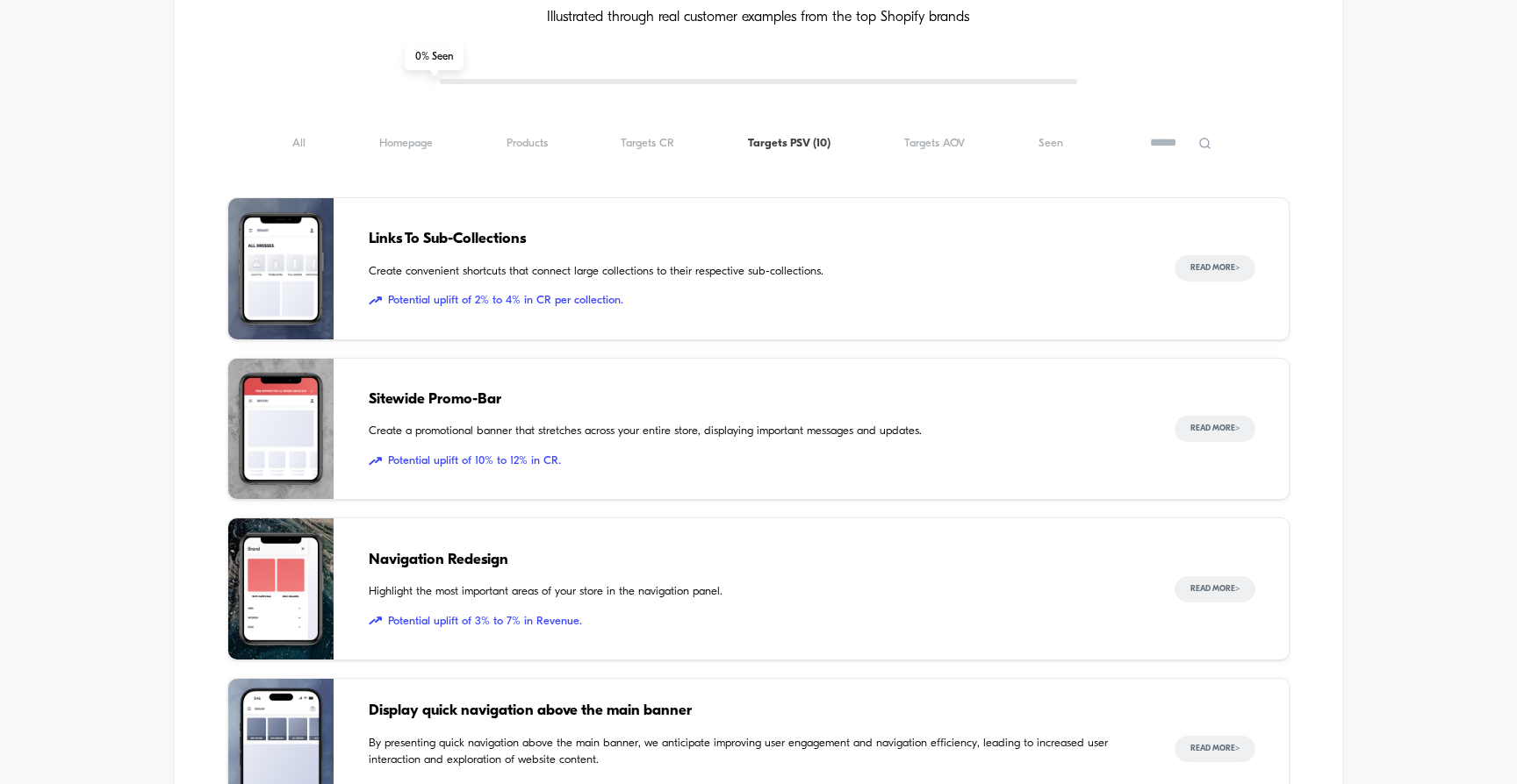
scroll to position [1670, 0]
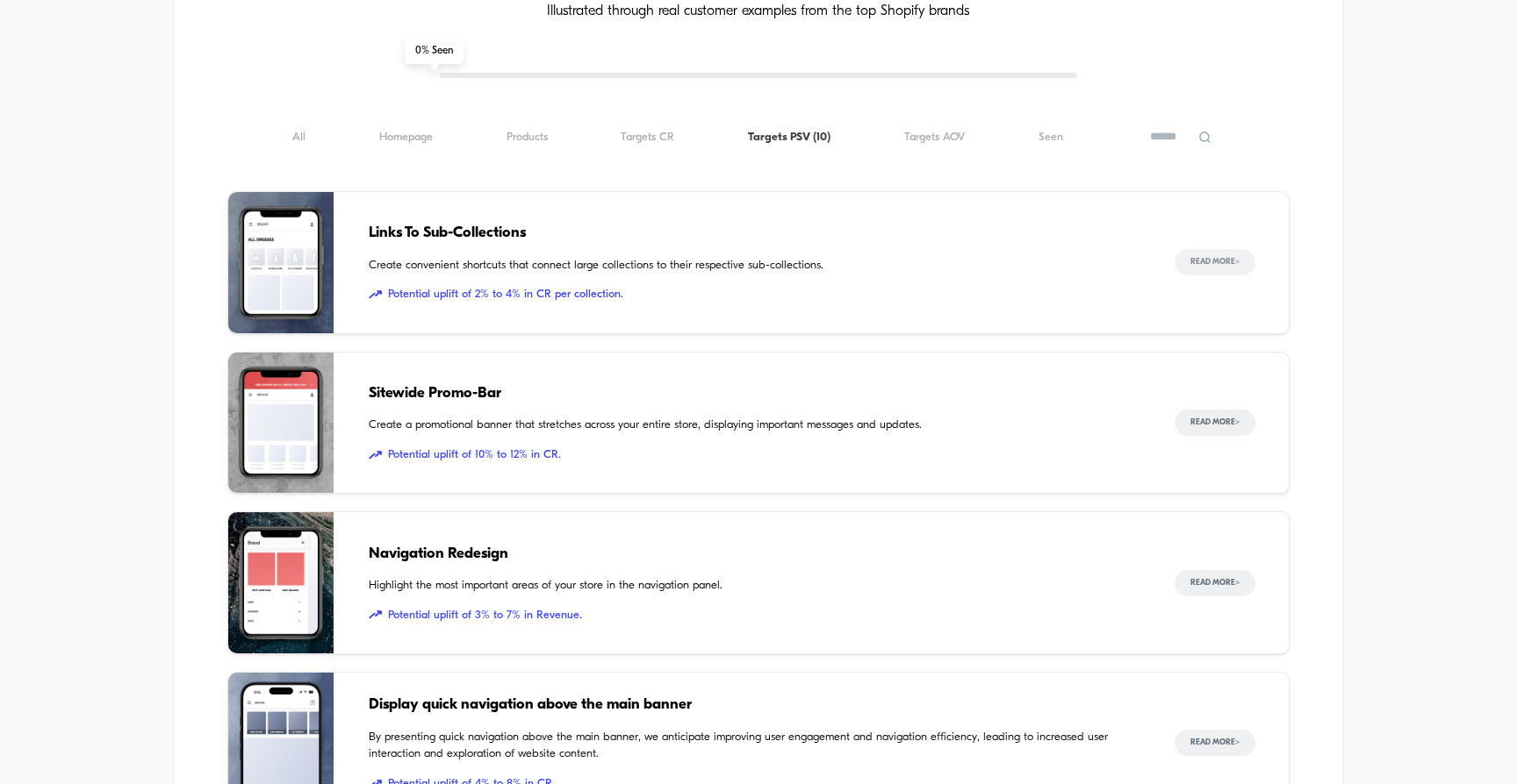
click at [1214, 249] on button "Read More >" at bounding box center [1215, 261] width 81 height 26
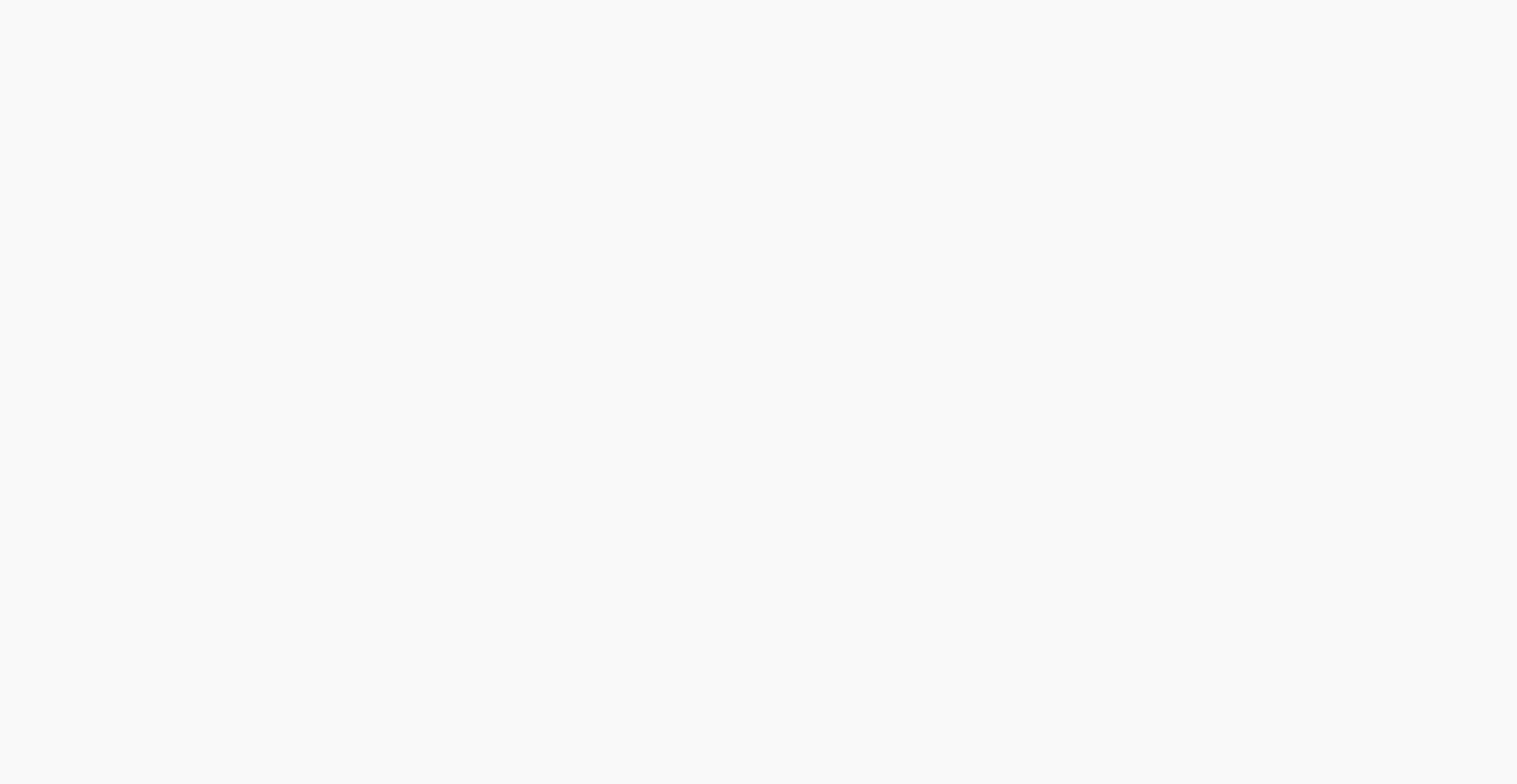
scroll to position [3640, 0]
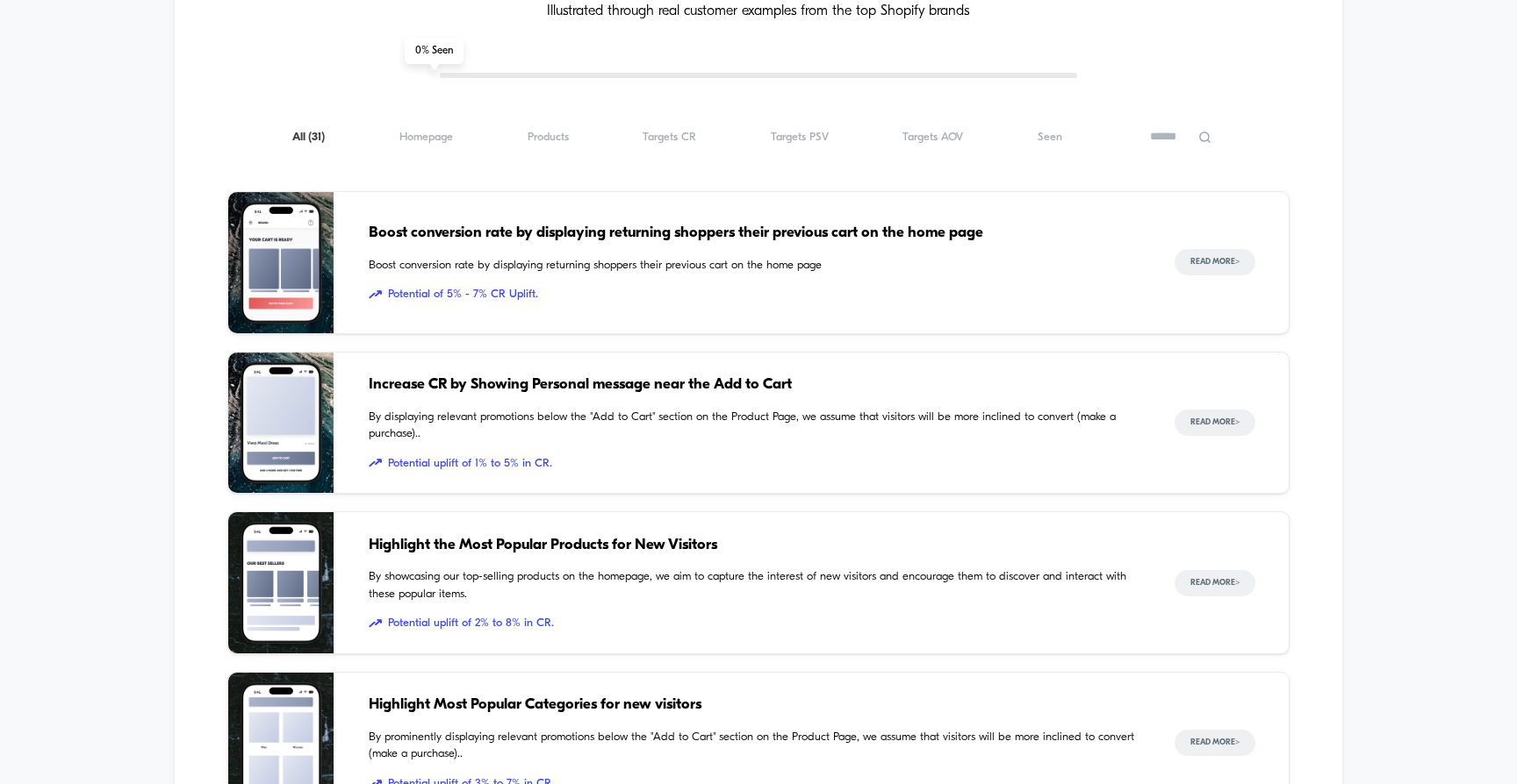
scroll to position [1669, 0]
click at [970, 127] on div "All ( 31 ) Homepage ( 31 ) Products ( 31 ) Targets CR ( 31 ) Targets PSV ( 31 )…" at bounding box center [758, 137] width 1063 height 21
click at [955, 132] on span "Targets AOV ( 31 )" at bounding box center [933, 138] width 61 height 13
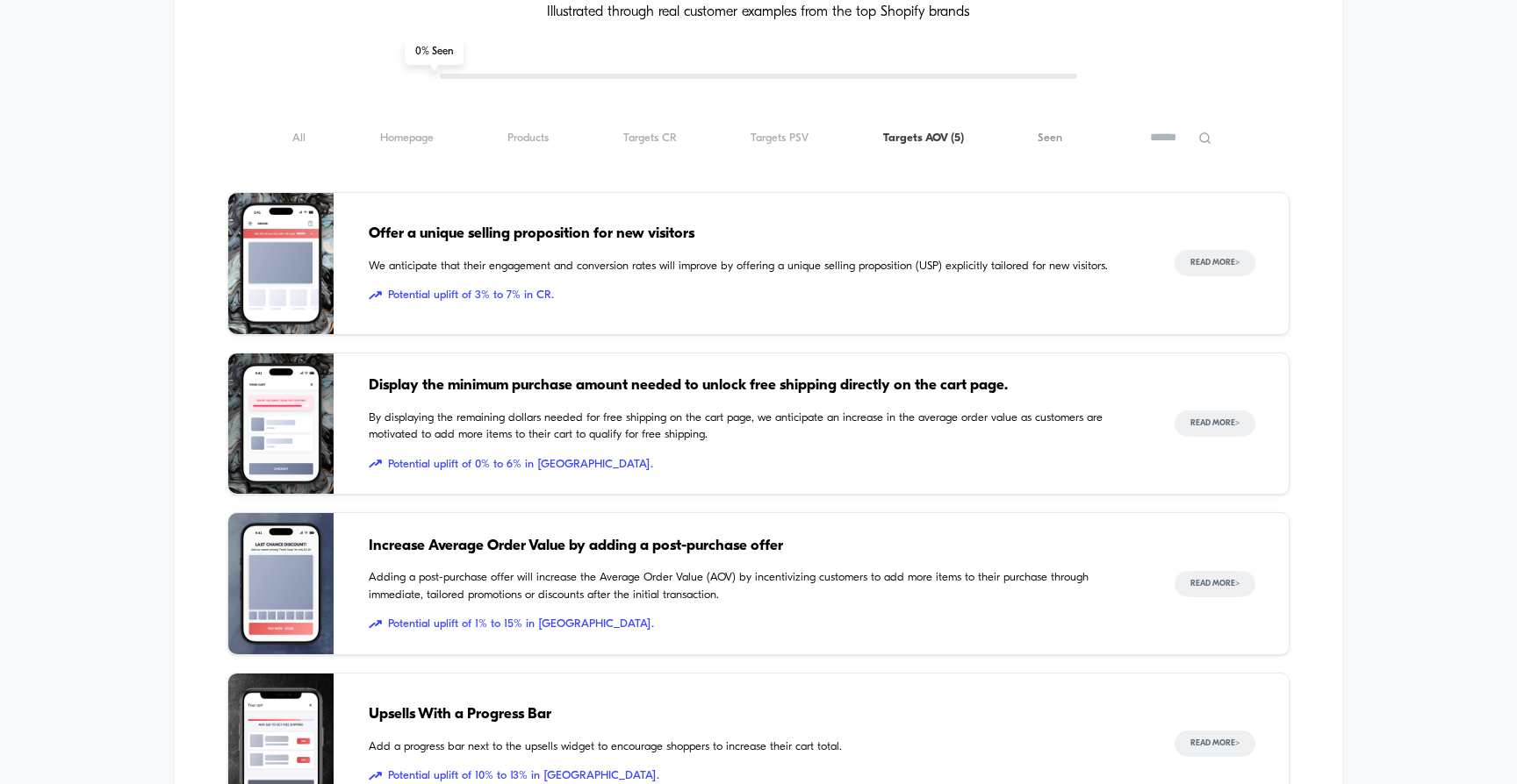
click at [1057, 132] on span "Seen ( 5 )" at bounding box center [1050, 138] width 25 height 13
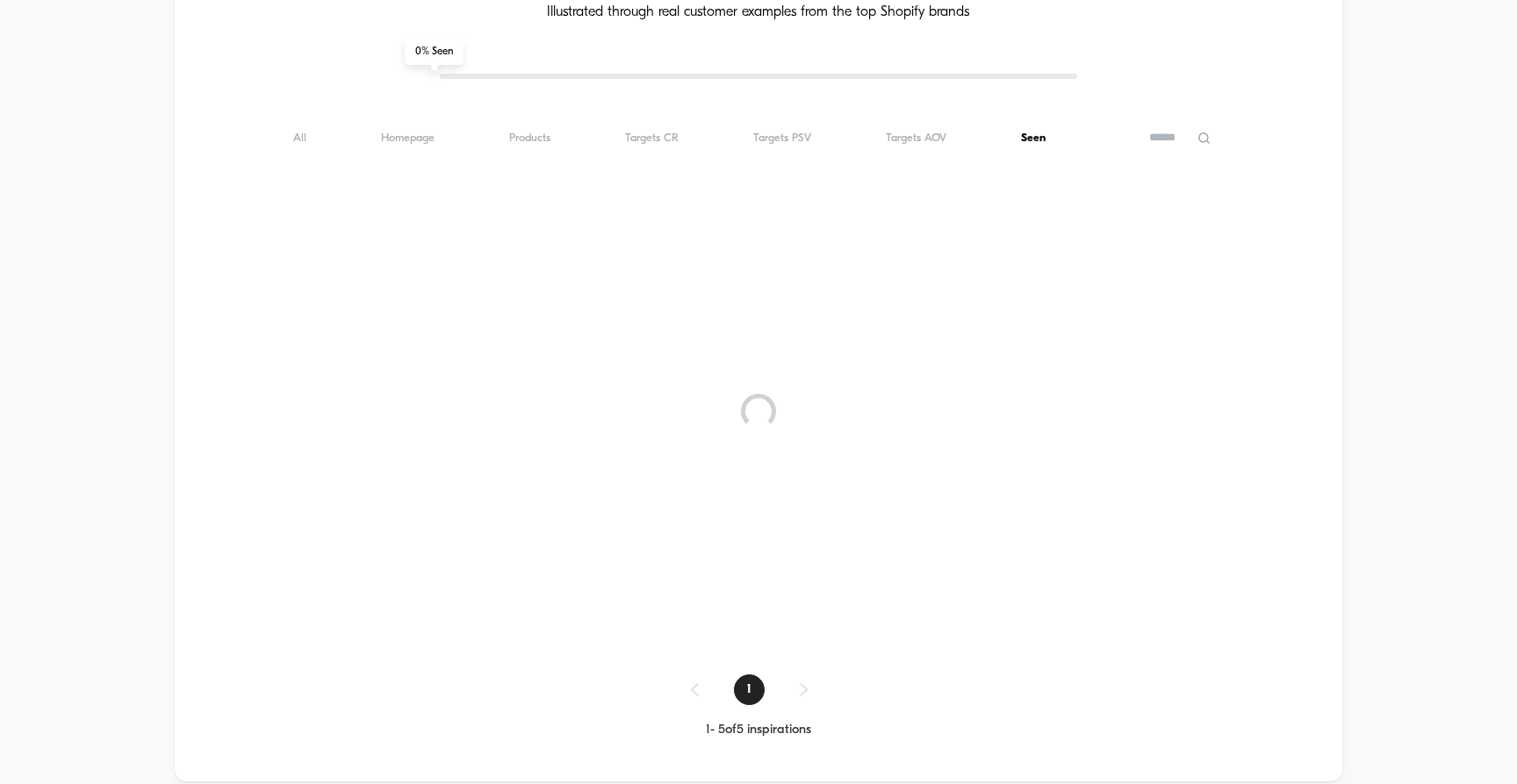
scroll to position [1666, 0]
click at [912, 139] on div "Inspiration Library Illustrated through real customer examples from the top Sho…" at bounding box center [758, 317] width 1168 height 808
click at [908, 135] on span "Targets AOV ( 0 )" at bounding box center [914, 141] width 61 height 13
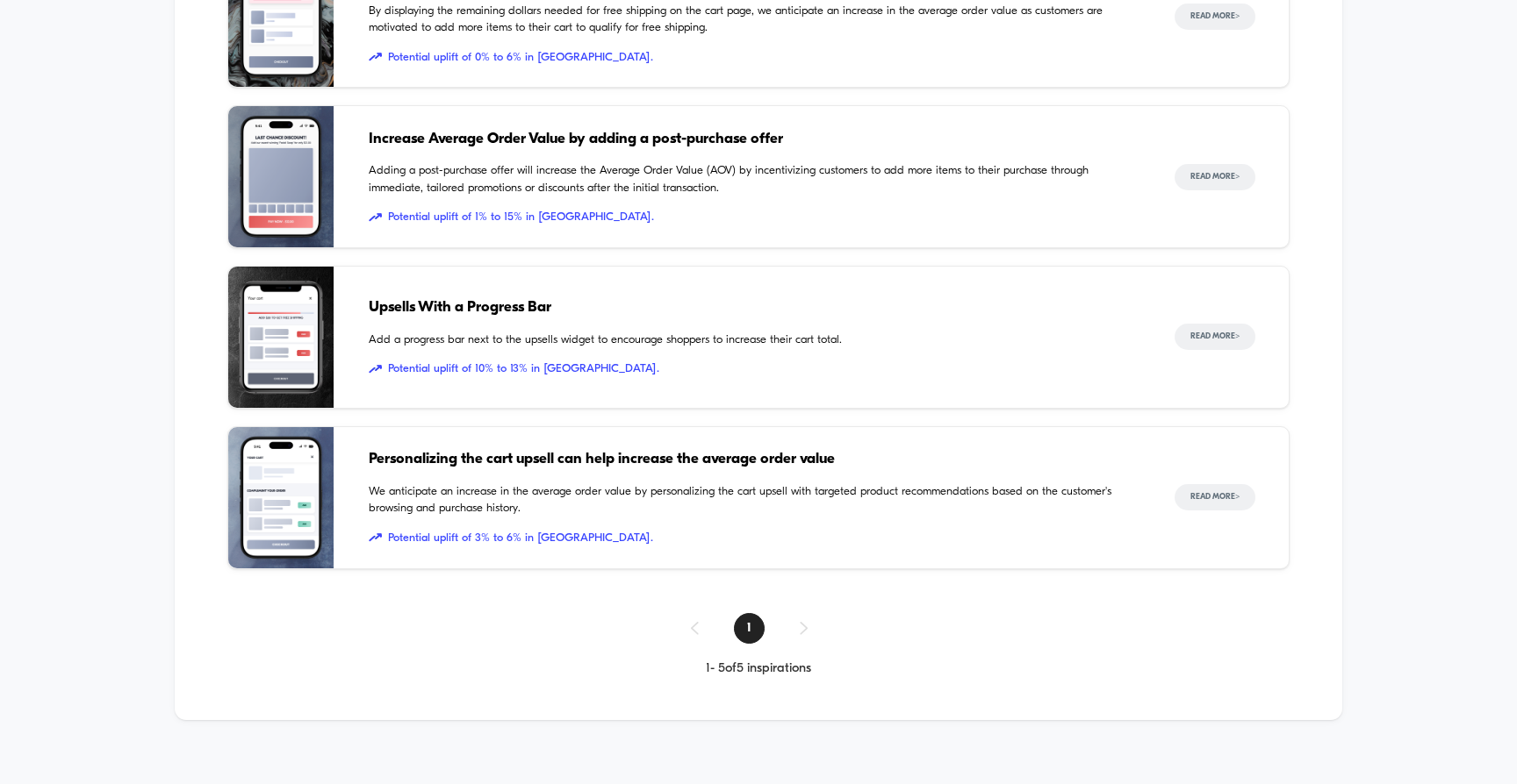
scroll to position [2075, 0]
click at [540, 450] on span "Personalizing the cart upsell can help increase the average order value" at bounding box center [755, 461] width 772 height 23
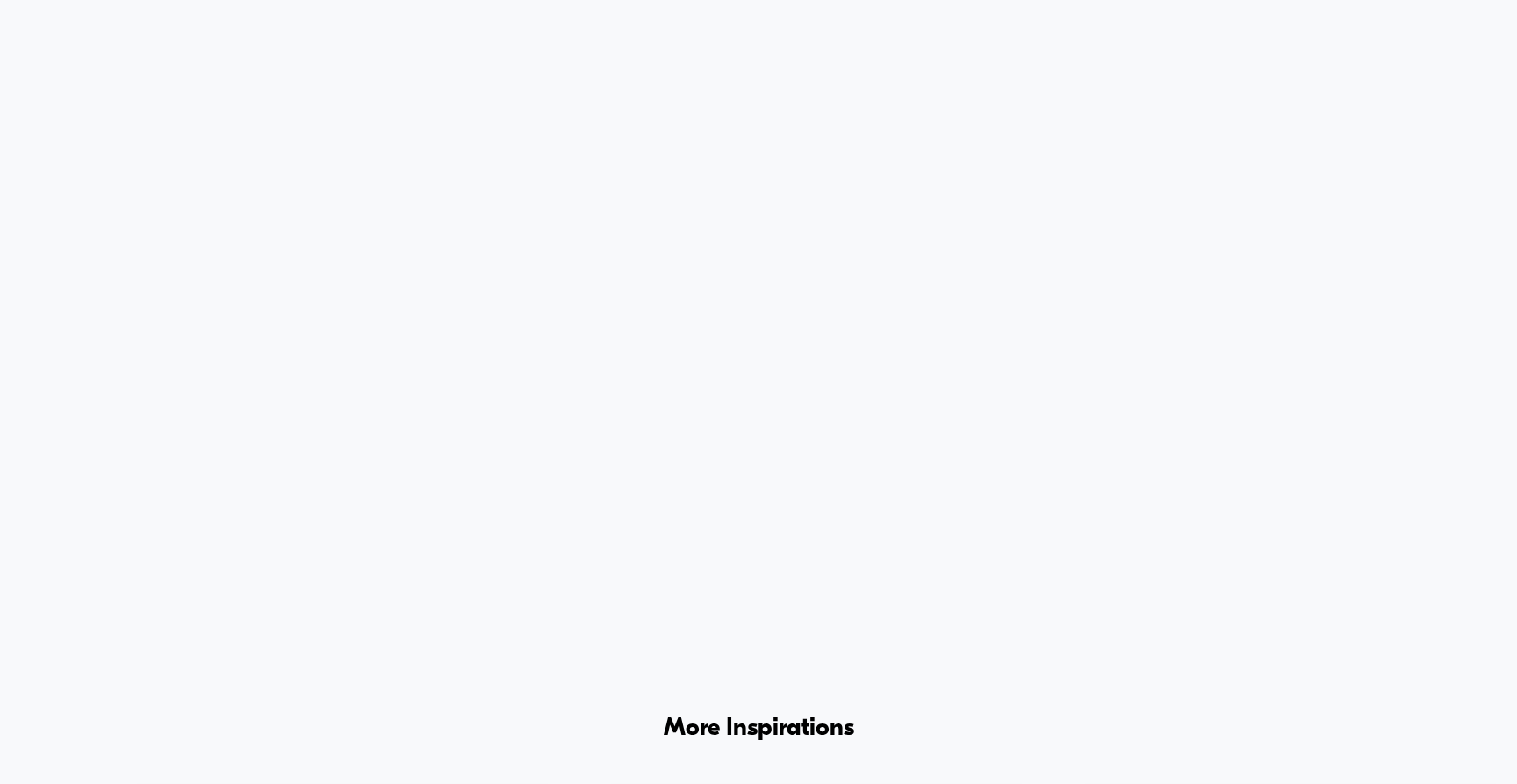
scroll to position [9420, 0]
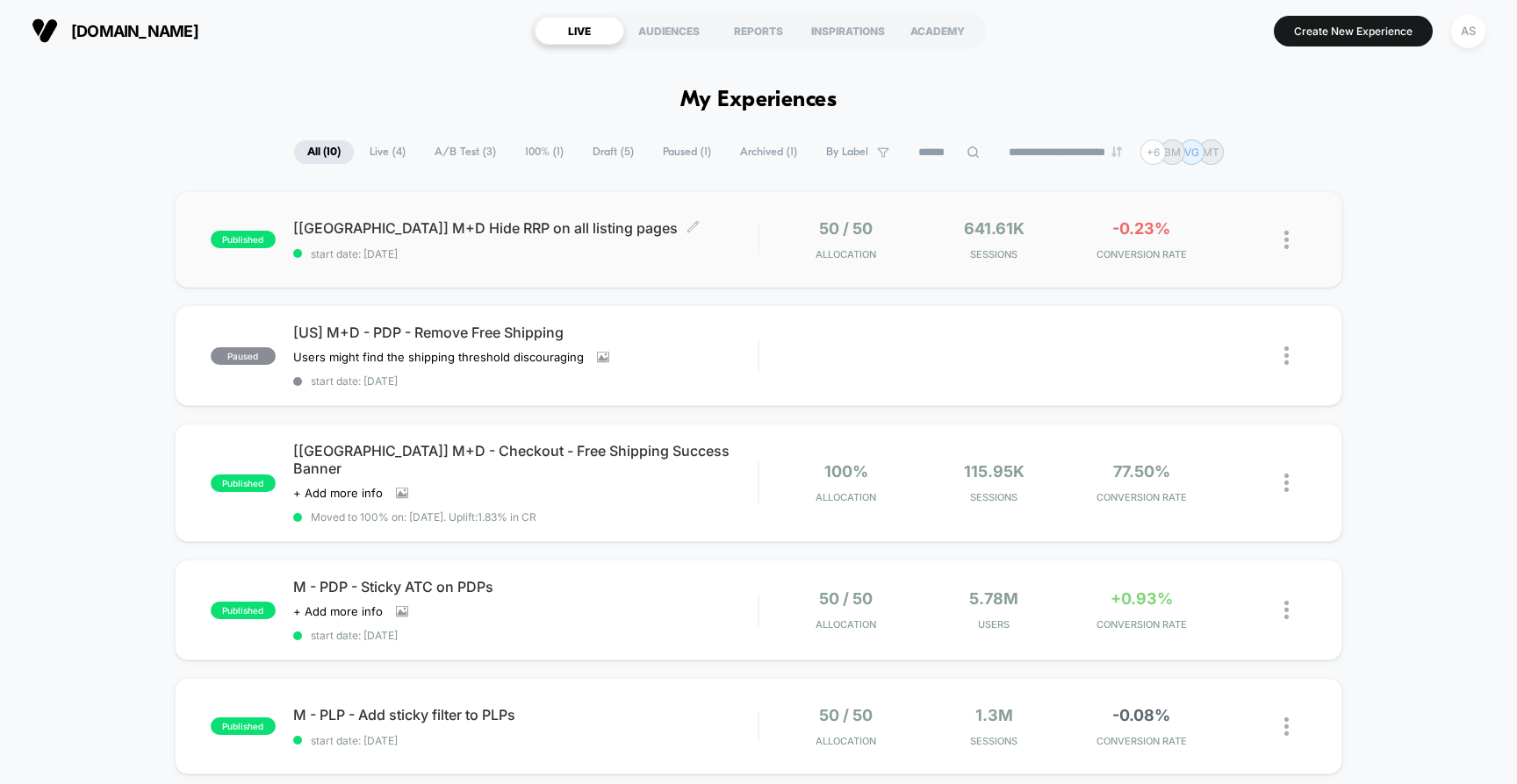
click at [750, 250] on span "start date: [DATE]" at bounding box center [526, 254] width 465 height 13
